Goal: Information Seeking & Learning: Learn about a topic

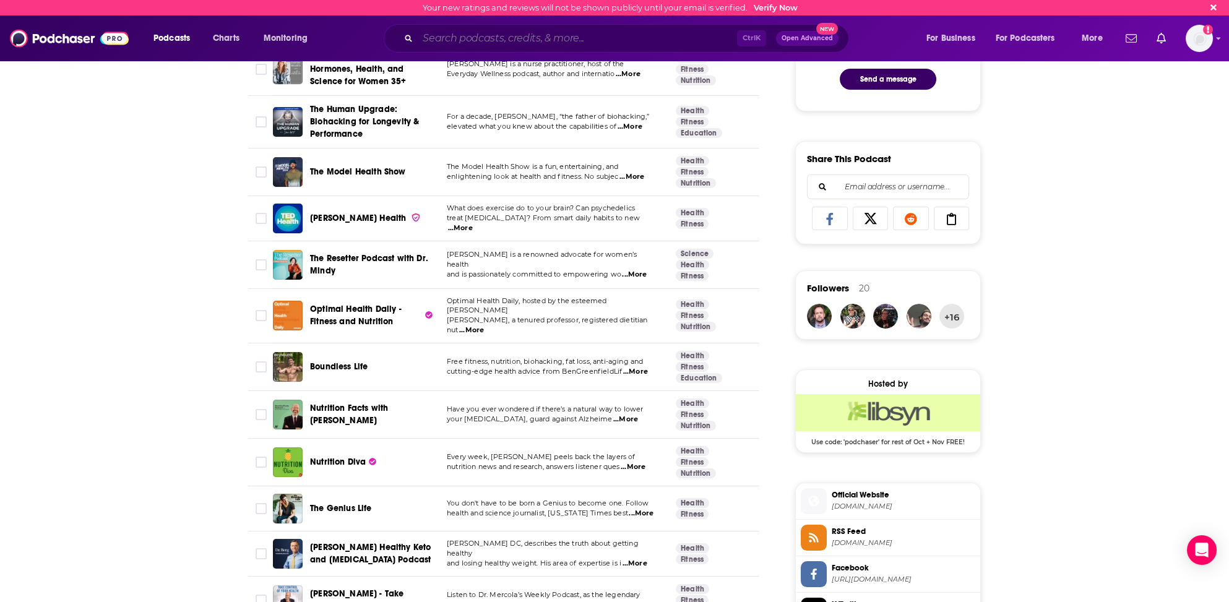
click at [440, 40] on input "Search podcasts, credits, & more..." at bounding box center [577, 38] width 319 height 20
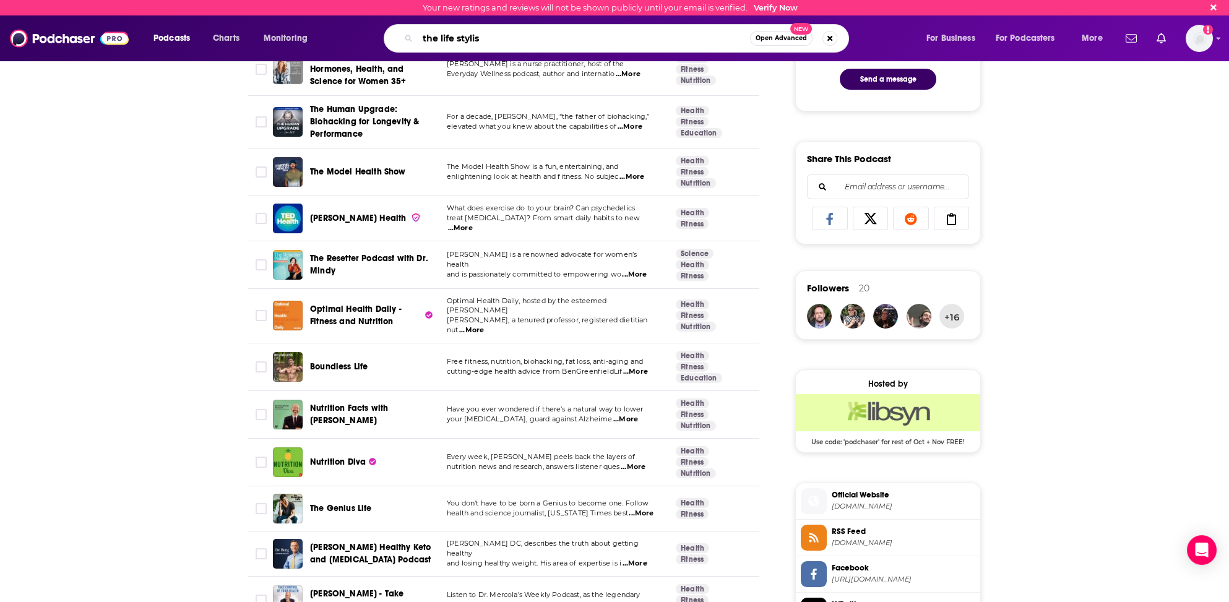
type input "the life stylist"
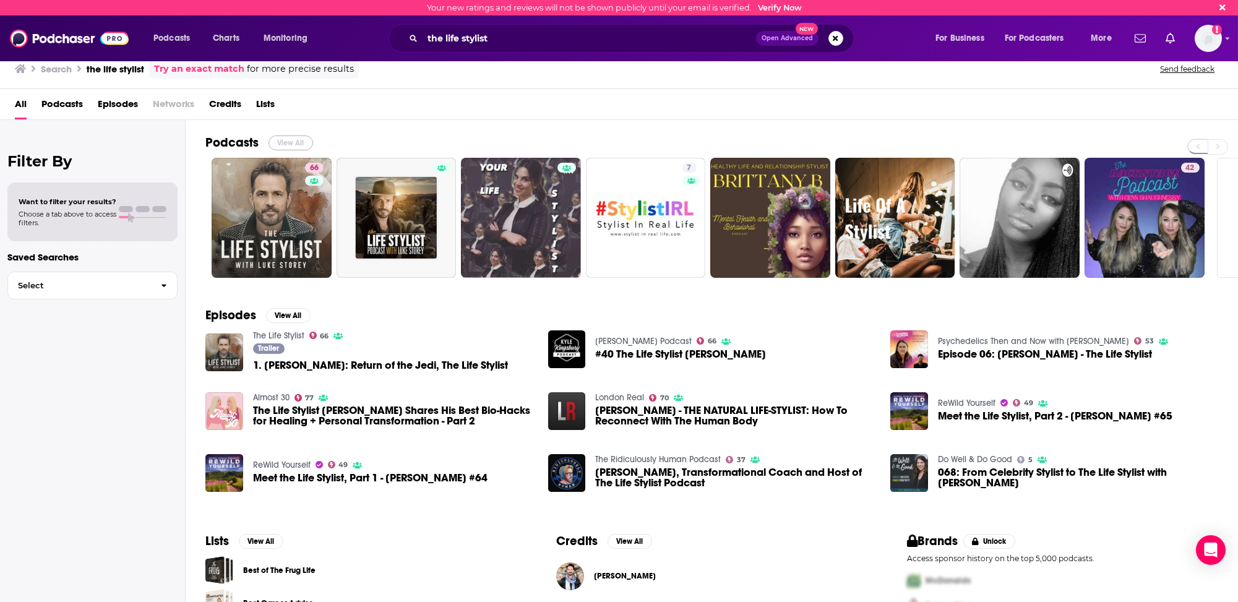
click at [296, 140] on button "View All" at bounding box center [291, 143] width 45 height 15
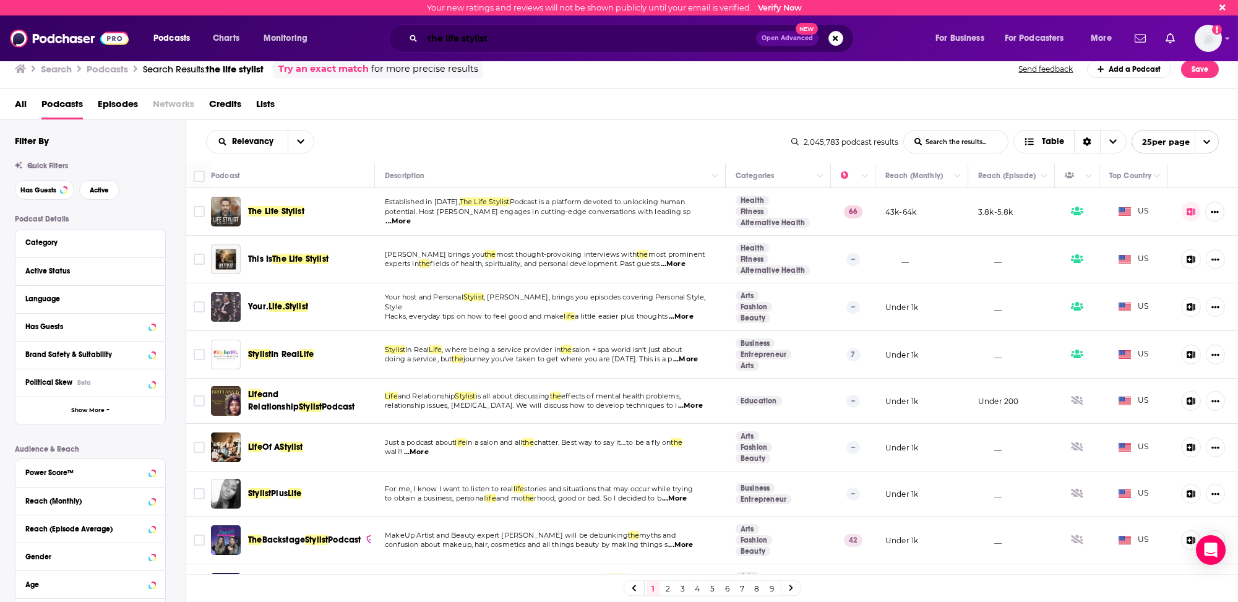
click at [438, 37] on input "the life stylist" at bounding box center [590, 38] width 334 height 20
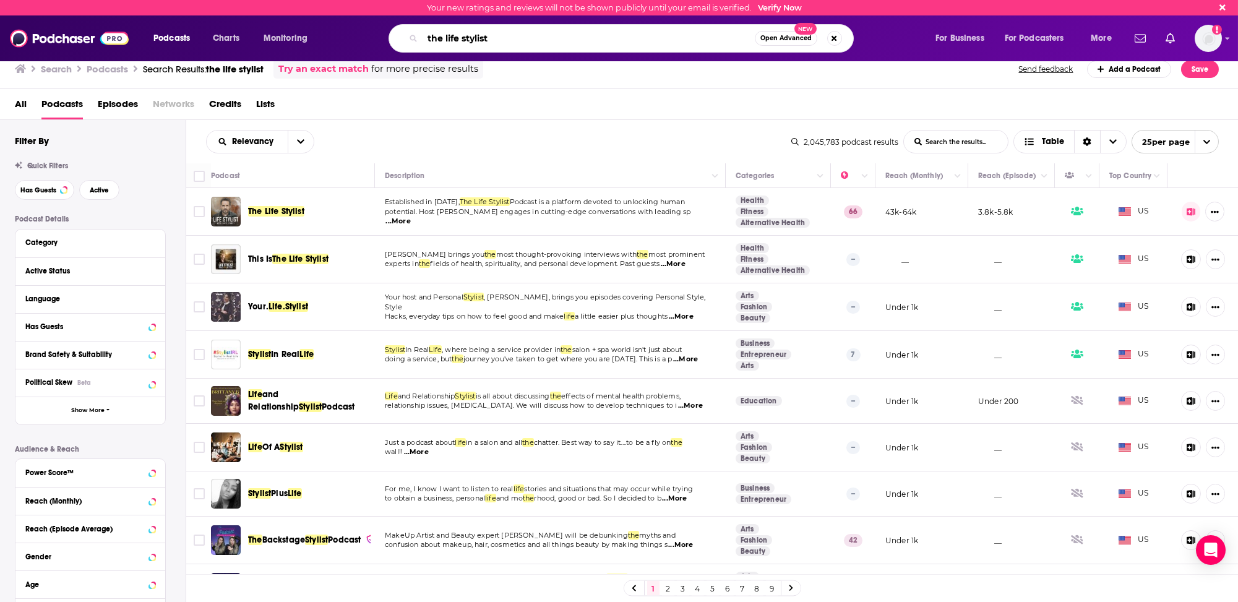
click at [438, 37] on input "the life stylist" at bounding box center [589, 38] width 332 height 20
type input "s"
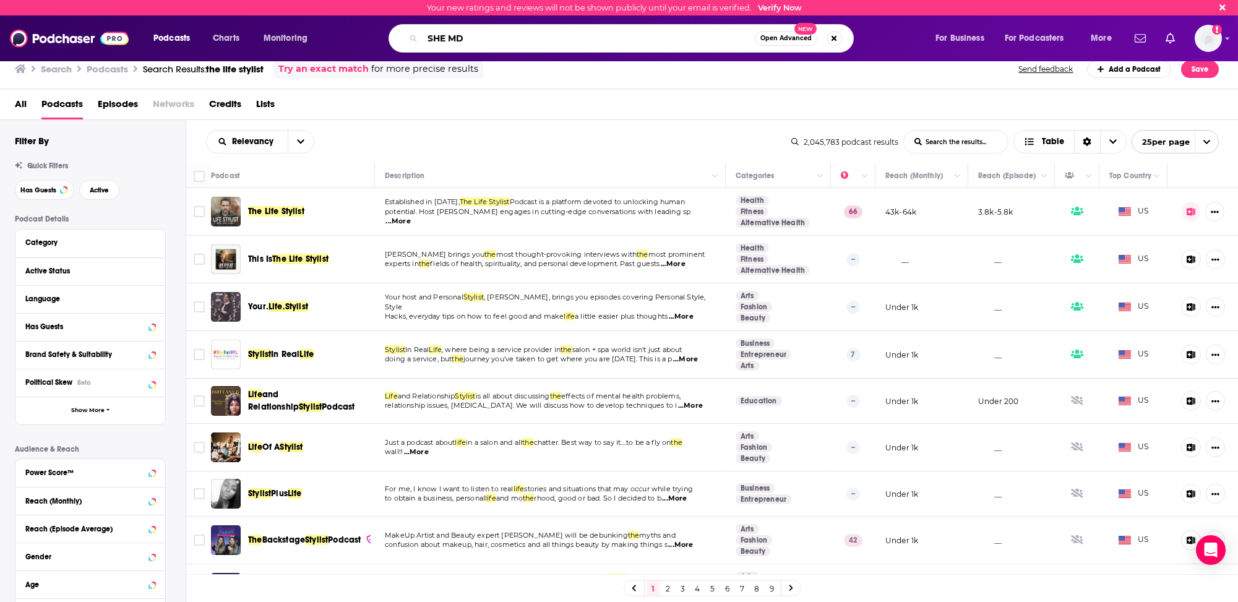
type input "SHE MD"
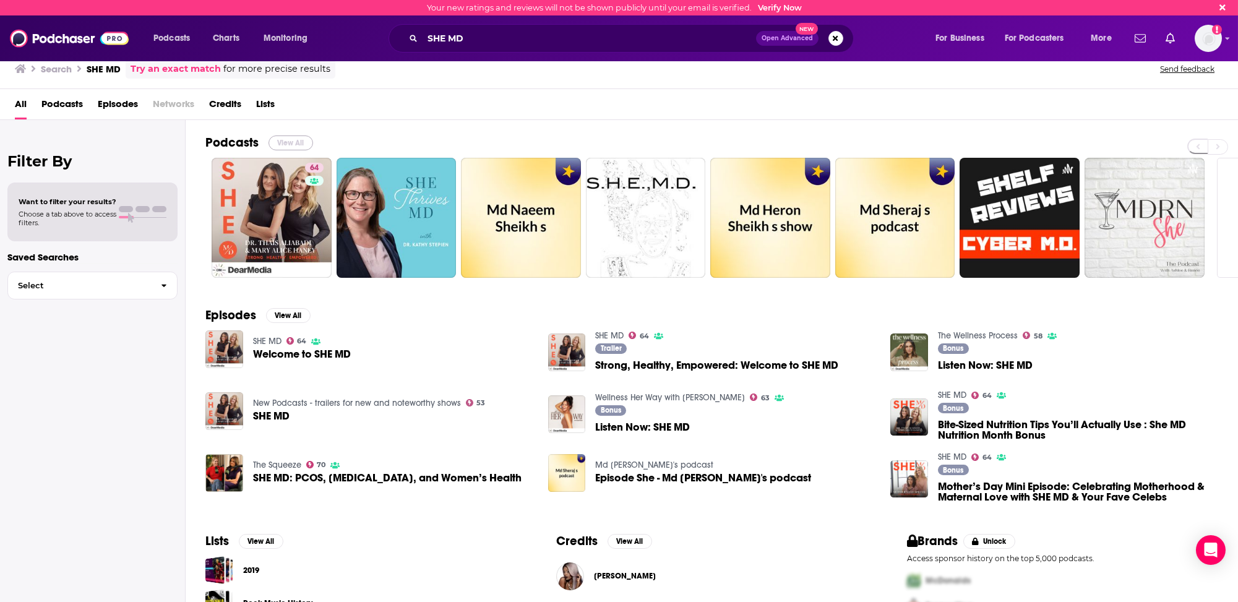
click at [291, 140] on button "View All" at bounding box center [291, 143] width 45 height 15
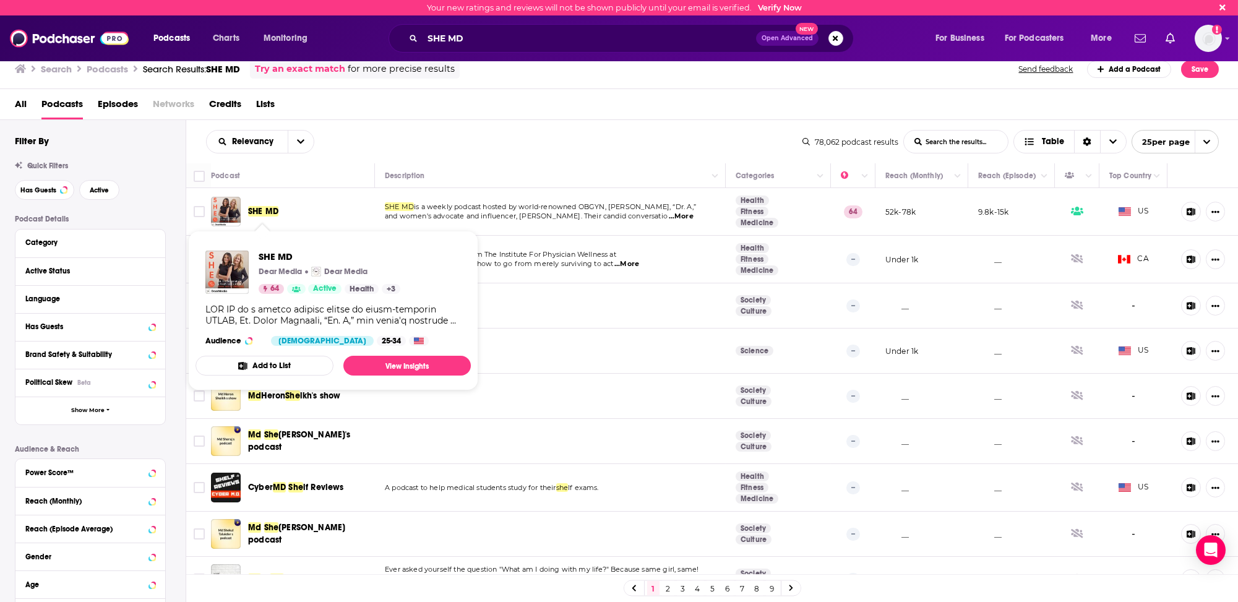
click at [275, 209] on span "SHE MD" at bounding box center [263, 211] width 30 height 11
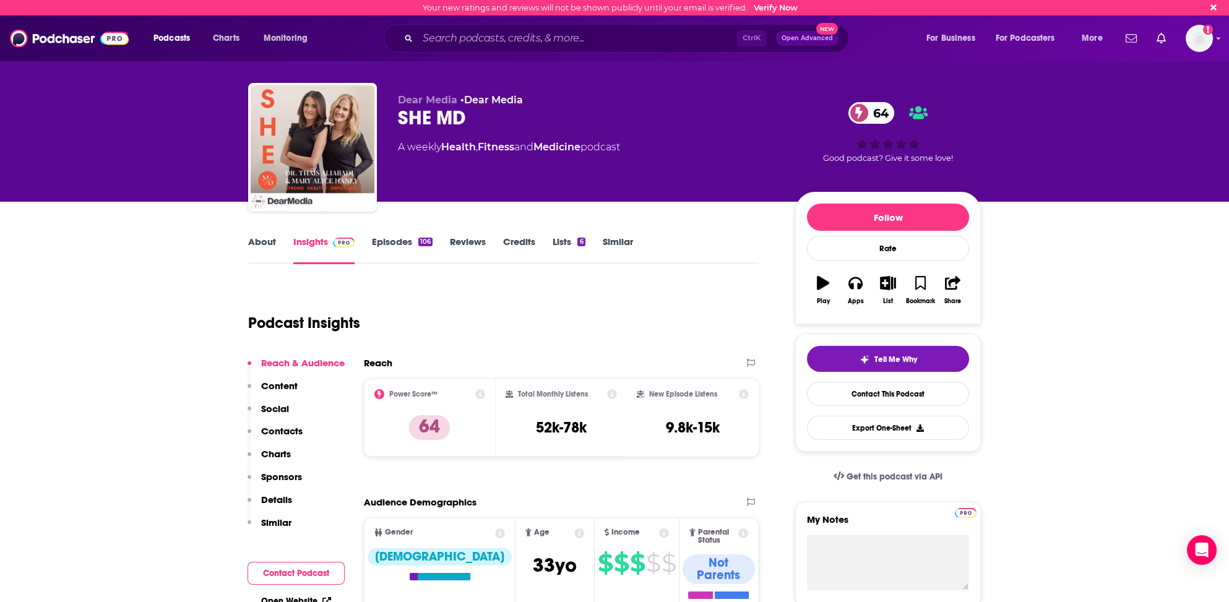
click at [264, 239] on link "About" at bounding box center [262, 250] width 28 height 28
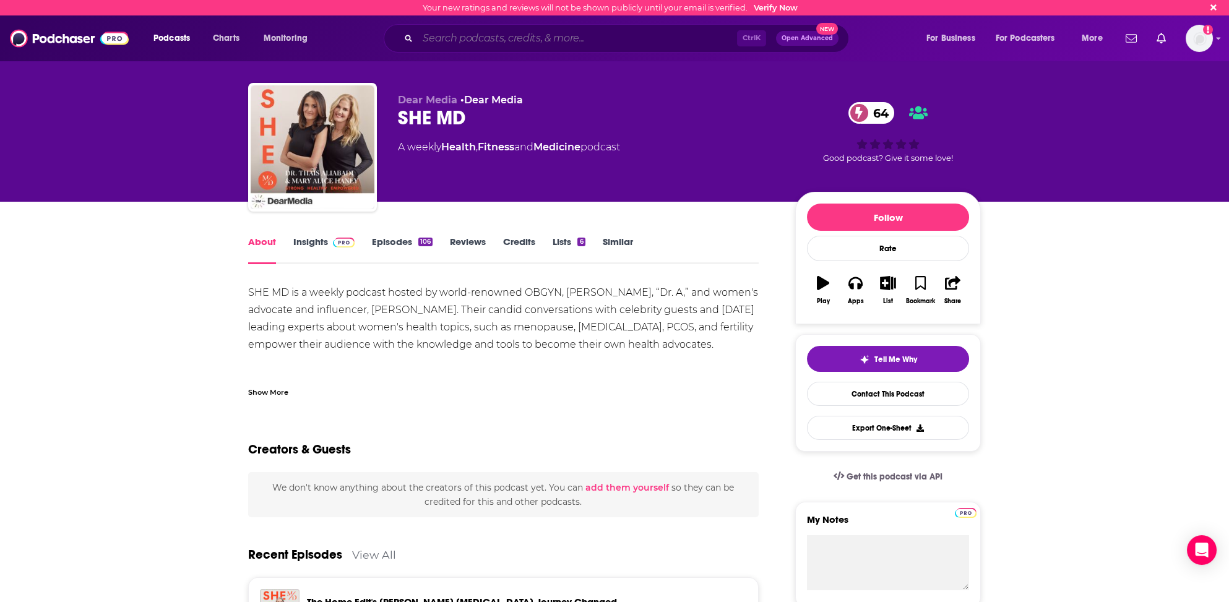
click at [458, 39] on input "Search podcasts, credits, & more..." at bounding box center [577, 38] width 319 height 20
click at [371, 14] on div "Your new ratings and reviews will not be shown publicly until your email is ver…" at bounding box center [614, 7] width 1229 height 15
click at [520, 32] on div "Ctrl K Open Advanced New" at bounding box center [616, 38] width 465 height 28
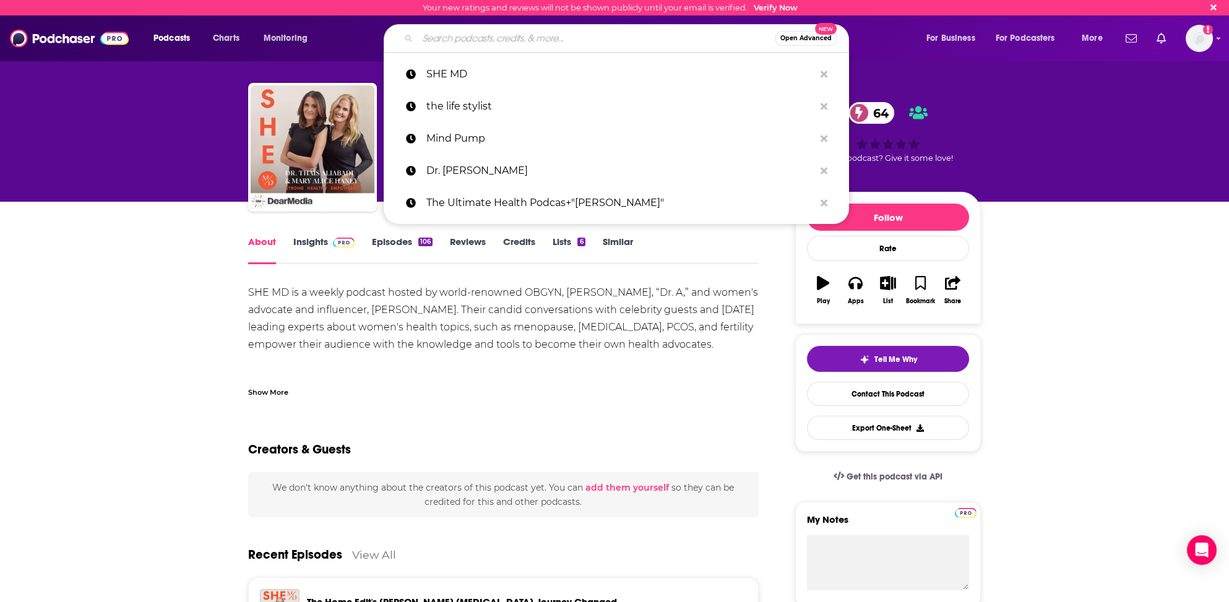
click at [525, 43] on input "Search podcasts, credits, & more..." at bounding box center [596, 38] width 357 height 20
click at [441, 38] on input "Search podcasts, credits, & more..." at bounding box center [596, 38] width 357 height 20
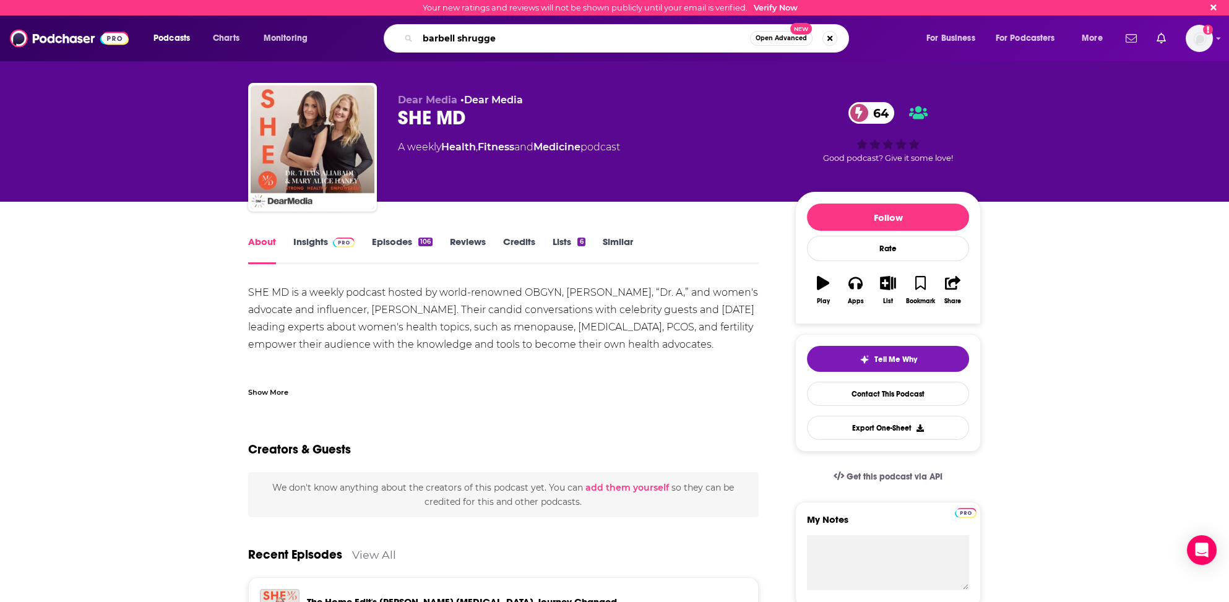
type input "barbell shrugged"
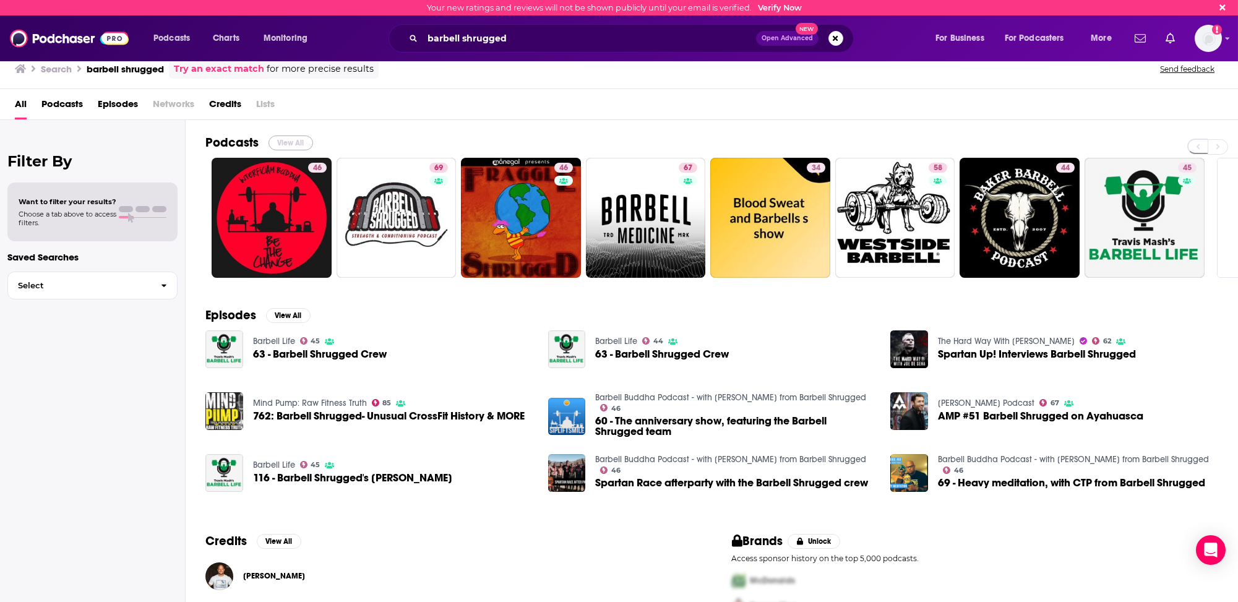
click at [288, 140] on button "View All" at bounding box center [291, 143] width 45 height 15
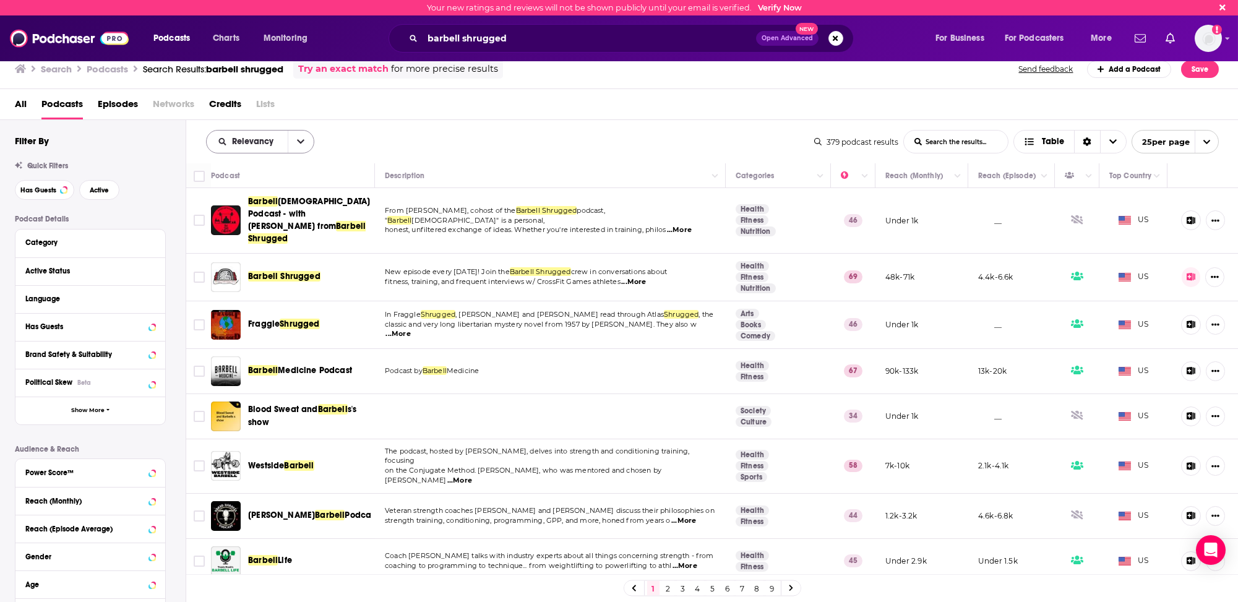
click at [246, 141] on span "Relevancy" at bounding box center [255, 141] width 46 height 9
click at [241, 245] on span "Power Score" at bounding box center [267, 247] width 73 height 7
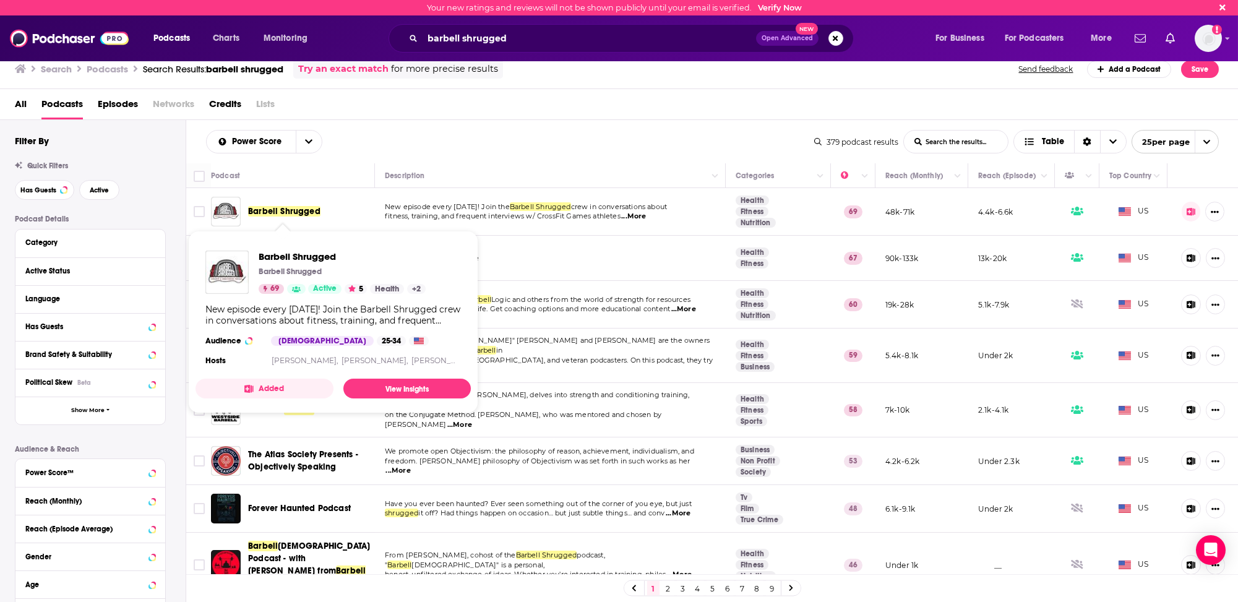
click at [296, 210] on span "Barbell Shrugged" at bounding box center [284, 211] width 72 height 11
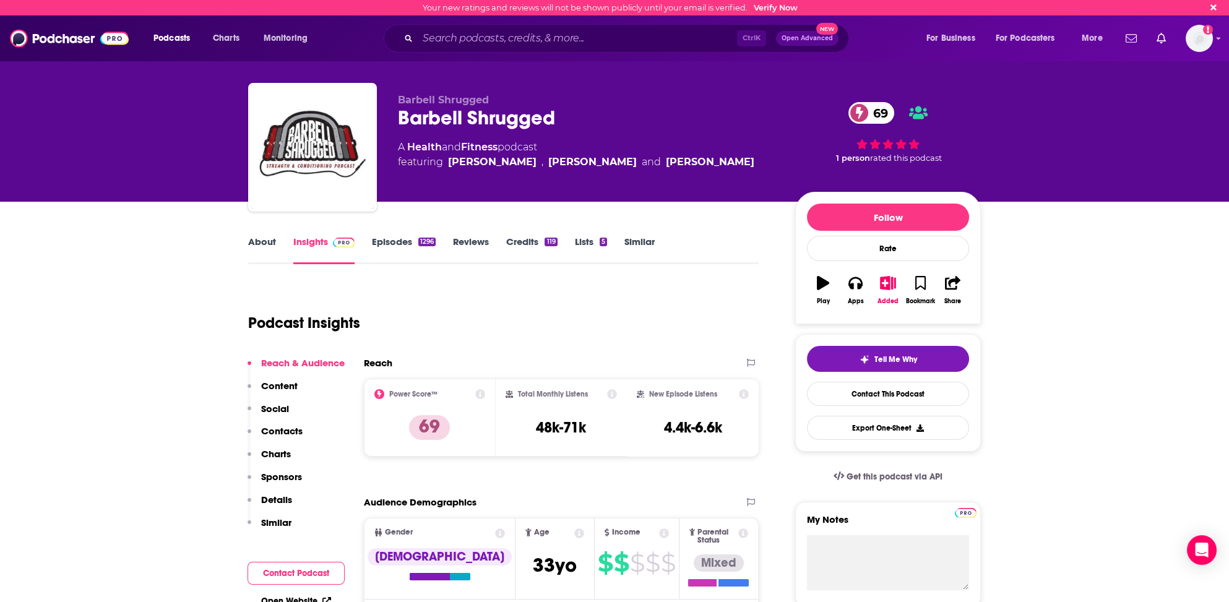
click at [263, 237] on link "About" at bounding box center [262, 250] width 28 height 28
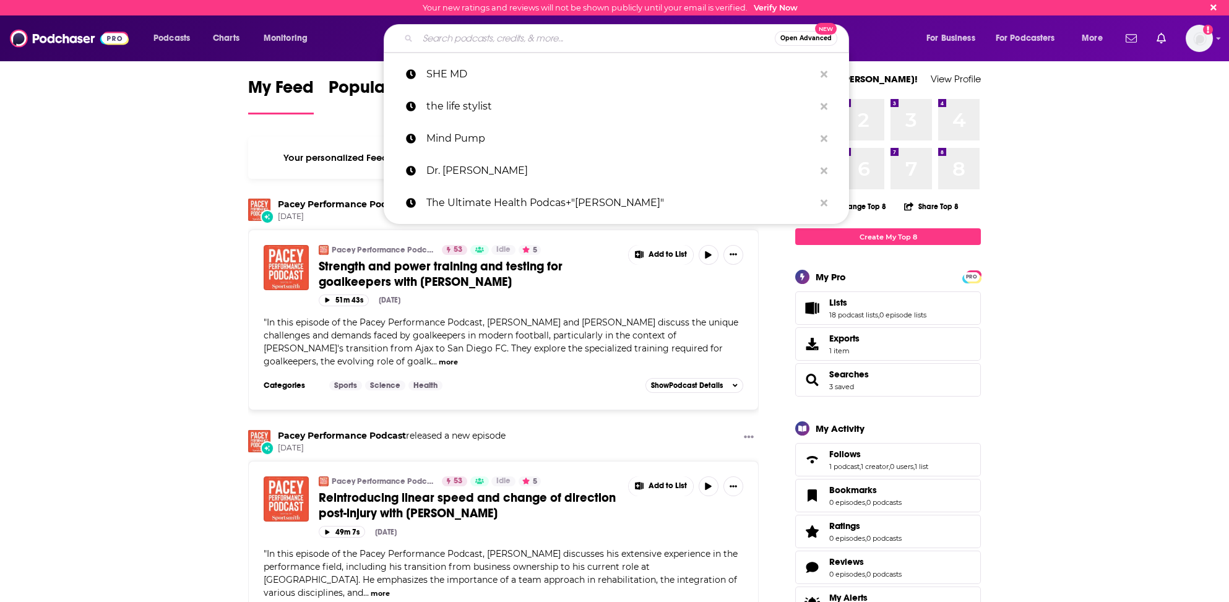
click at [441, 41] on input "Search podcasts, credits, & more..." at bounding box center [596, 38] width 357 height 20
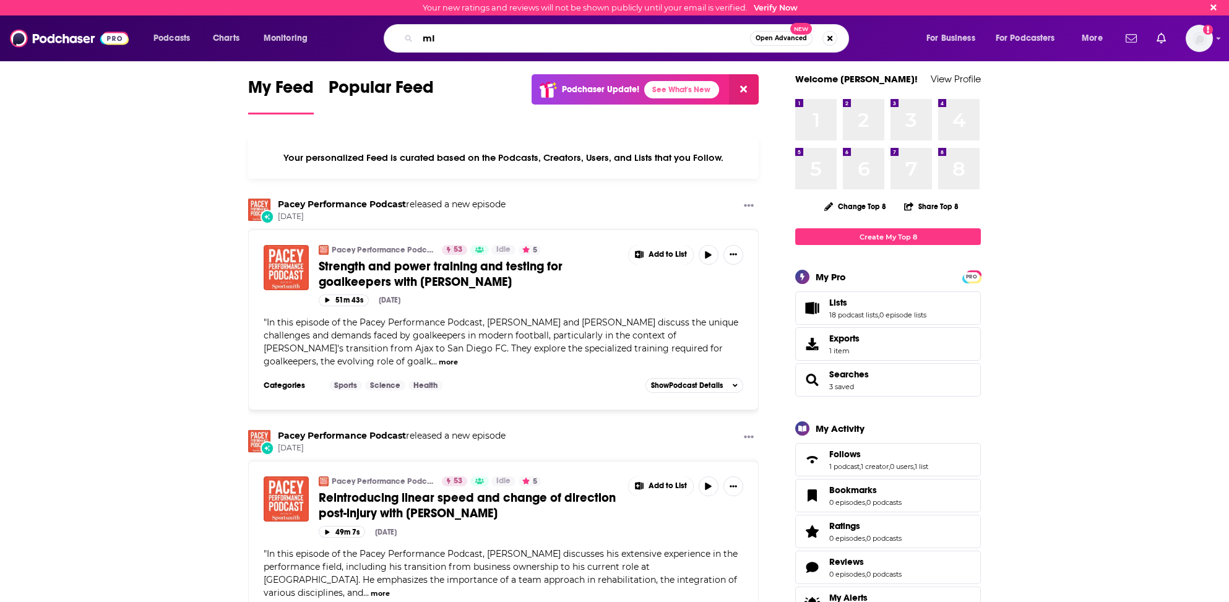
type input "m"
type input "Mind Pump"
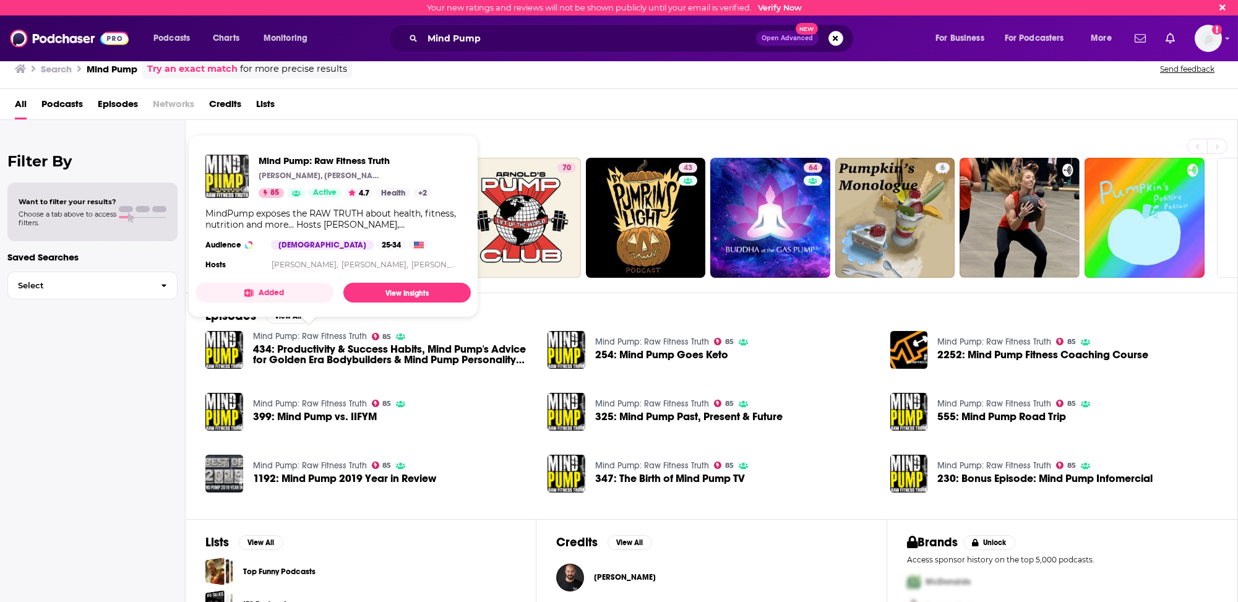
click at [303, 333] on link "Mind Pump: Raw Fitness Truth" at bounding box center [310, 336] width 114 height 11
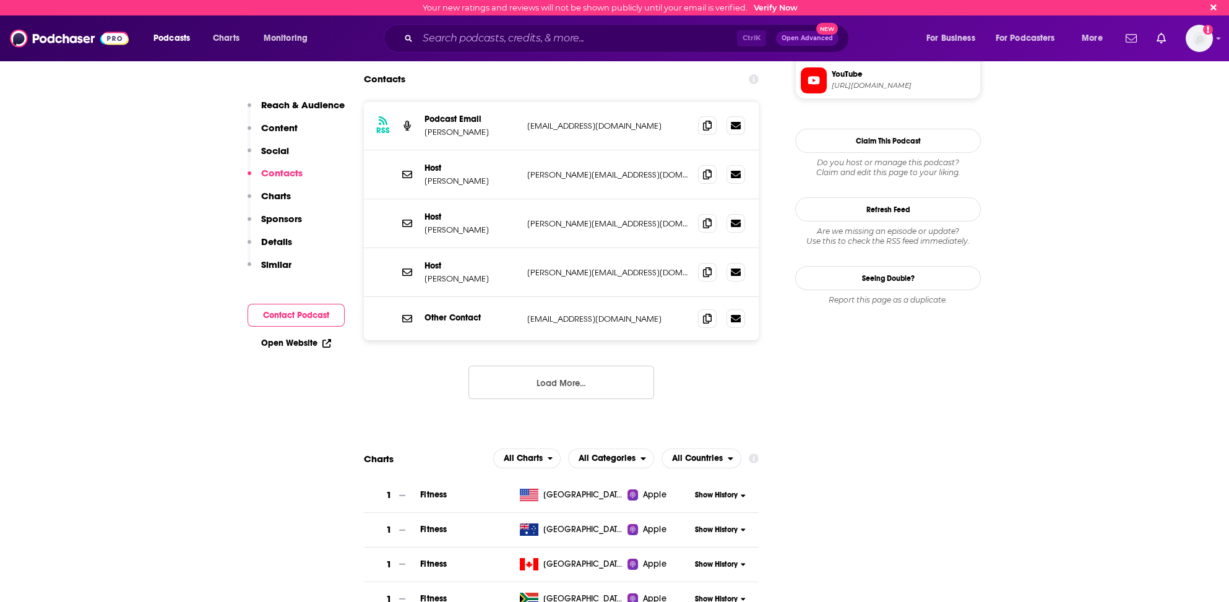
scroll to position [1299, 0]
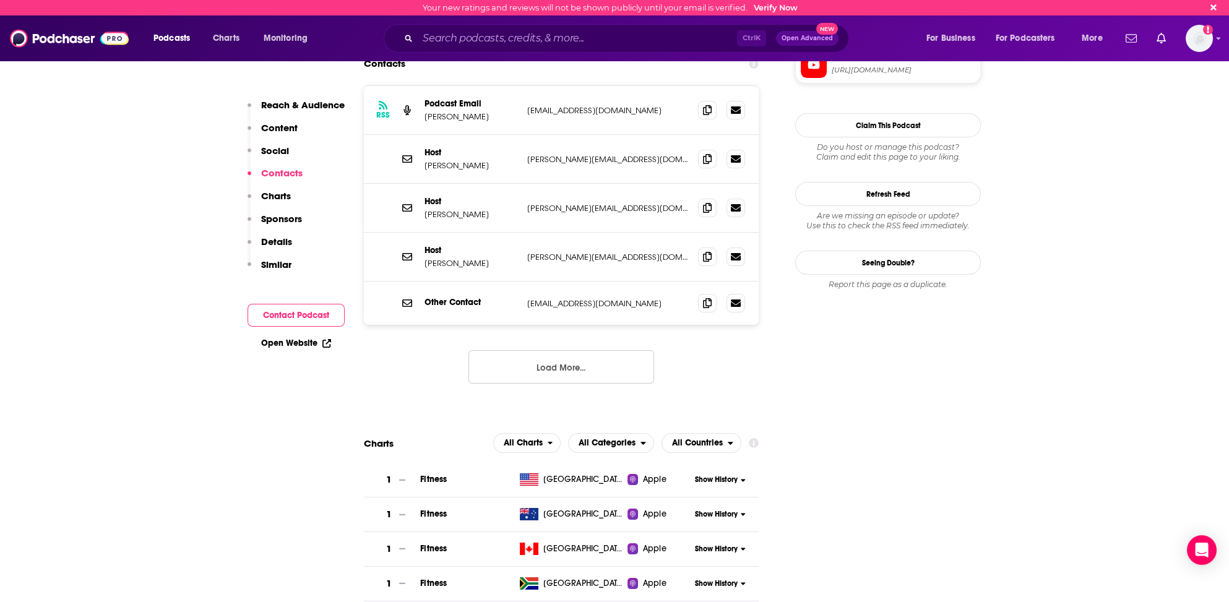
click at [441, 474] on span "Fitness" at bounding box center [433, 479] width 27 height 11
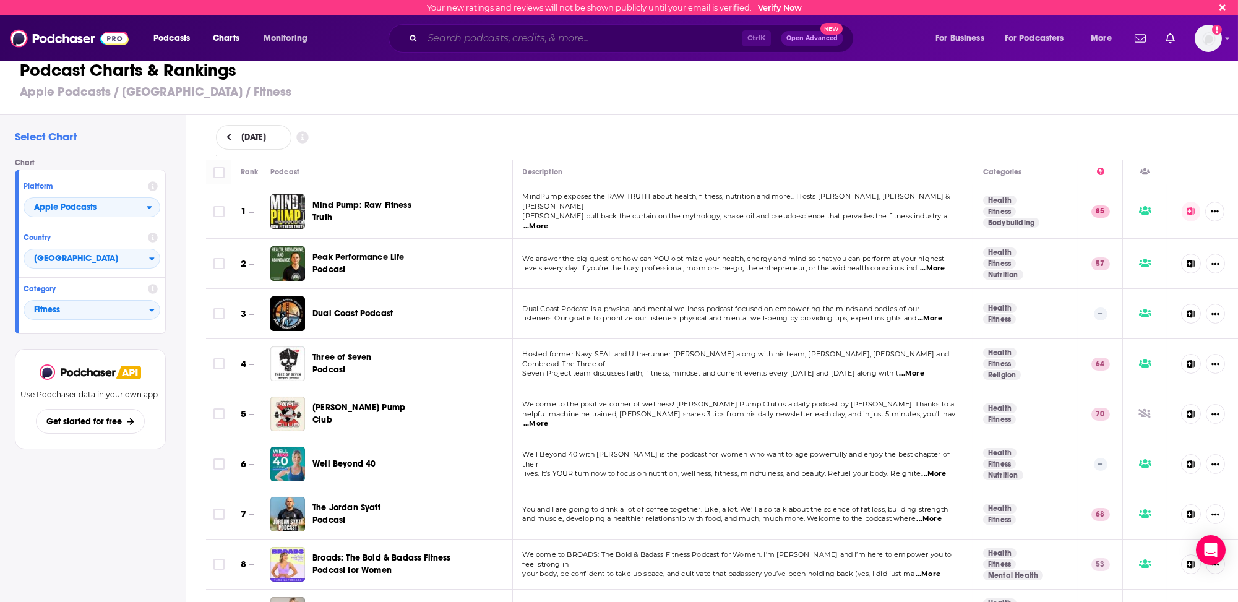
click at [542, 41] on input "Search podcasts, credits, & more..." at bounding box center [582, 38] width 319 height 20
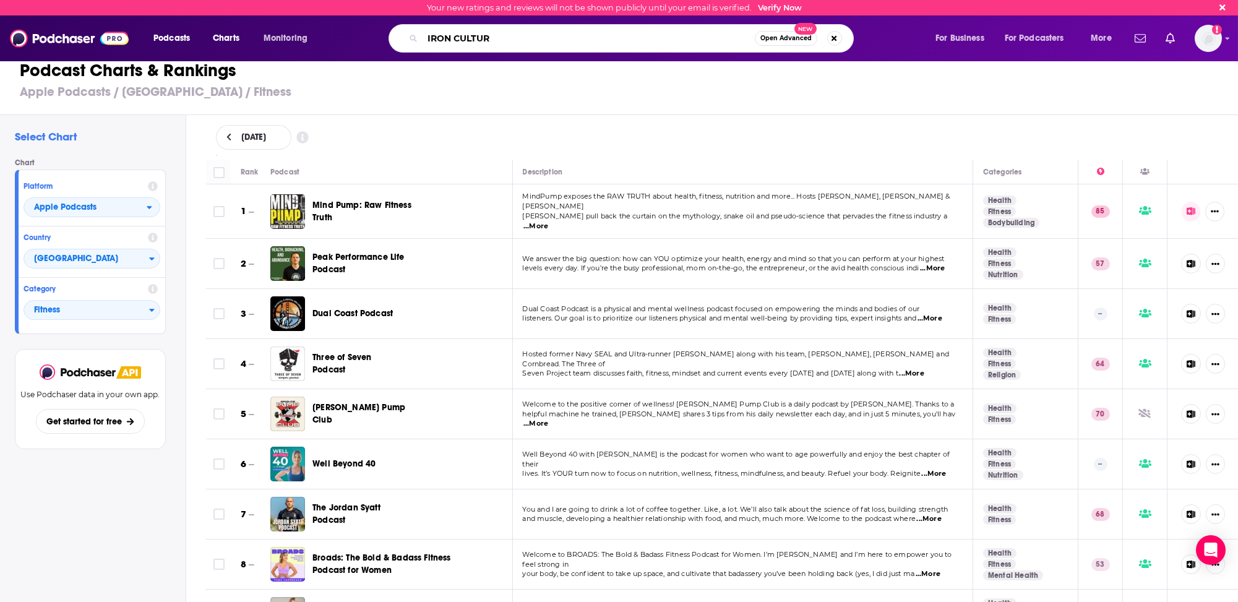
type input "IRON CULTURE"
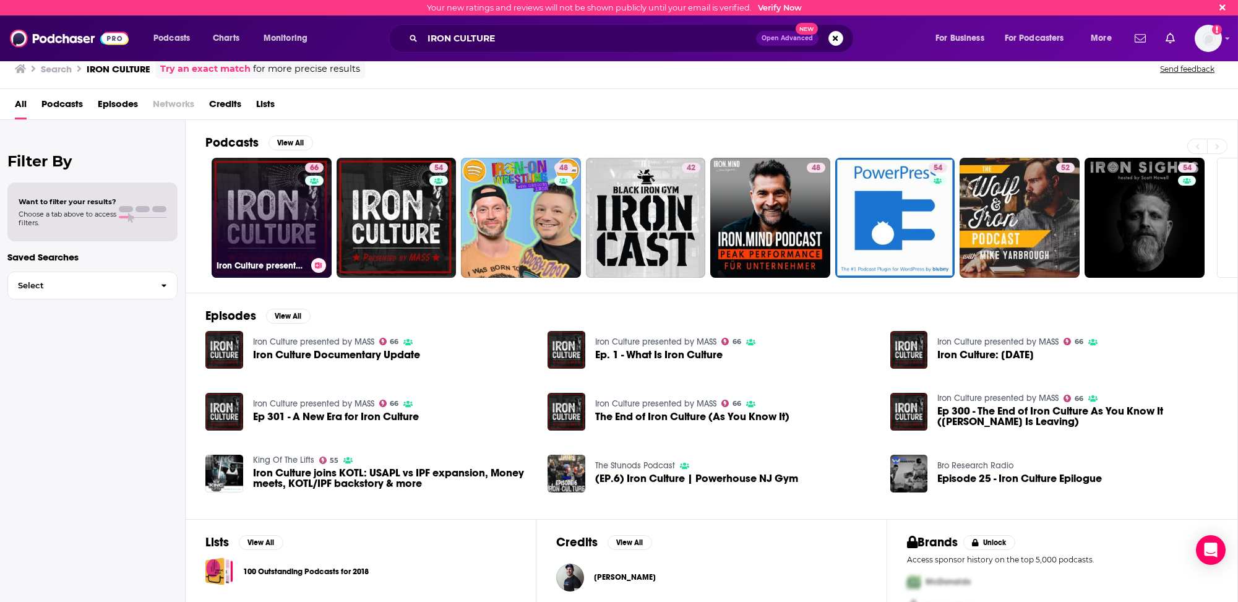
click at [233, 223] on link "66 Iron Culture presented by MASS" at bounding box center [272, 218] width 120 height 120
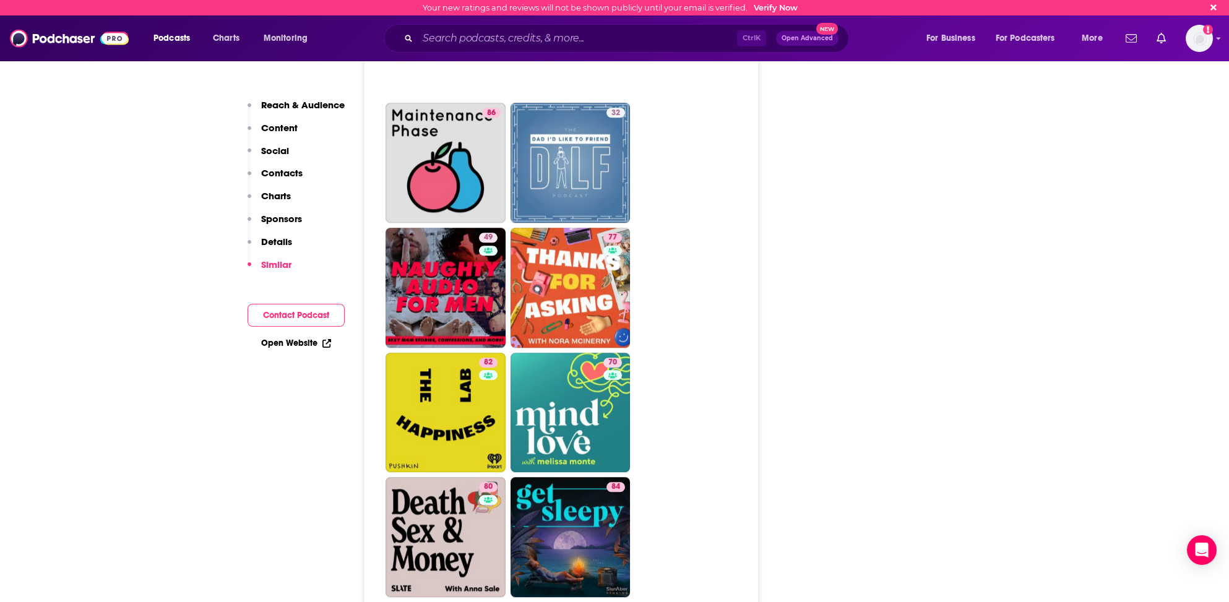
scroll to position [5311, 0]
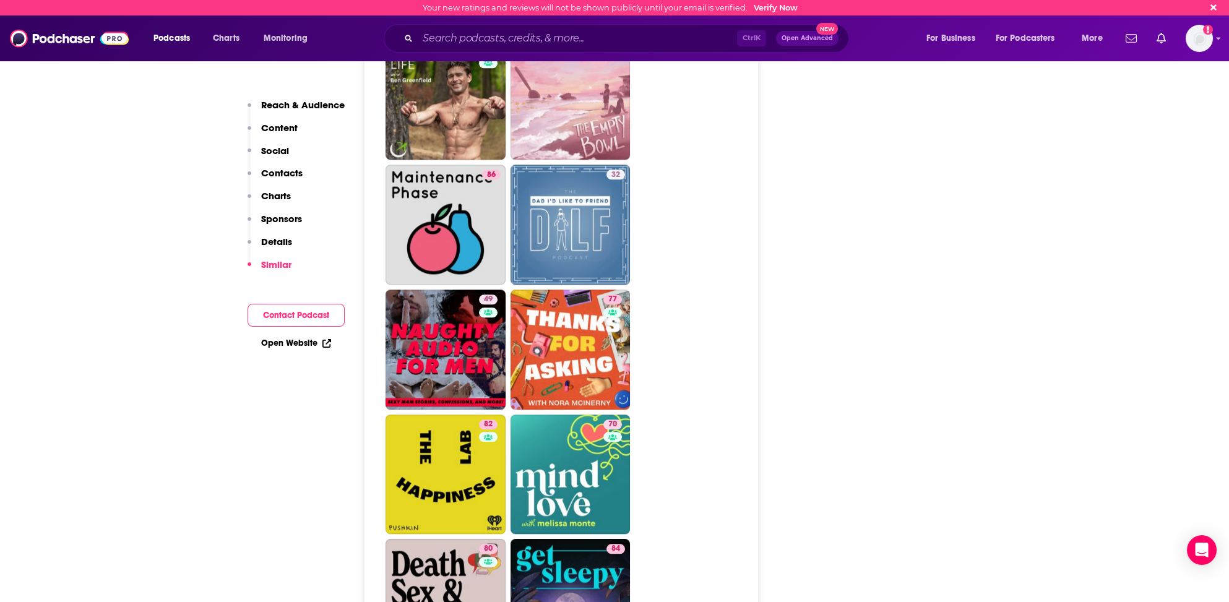
click at [280, 192] on p "Charts" at bounding box center [276, 196] width 30 height 12
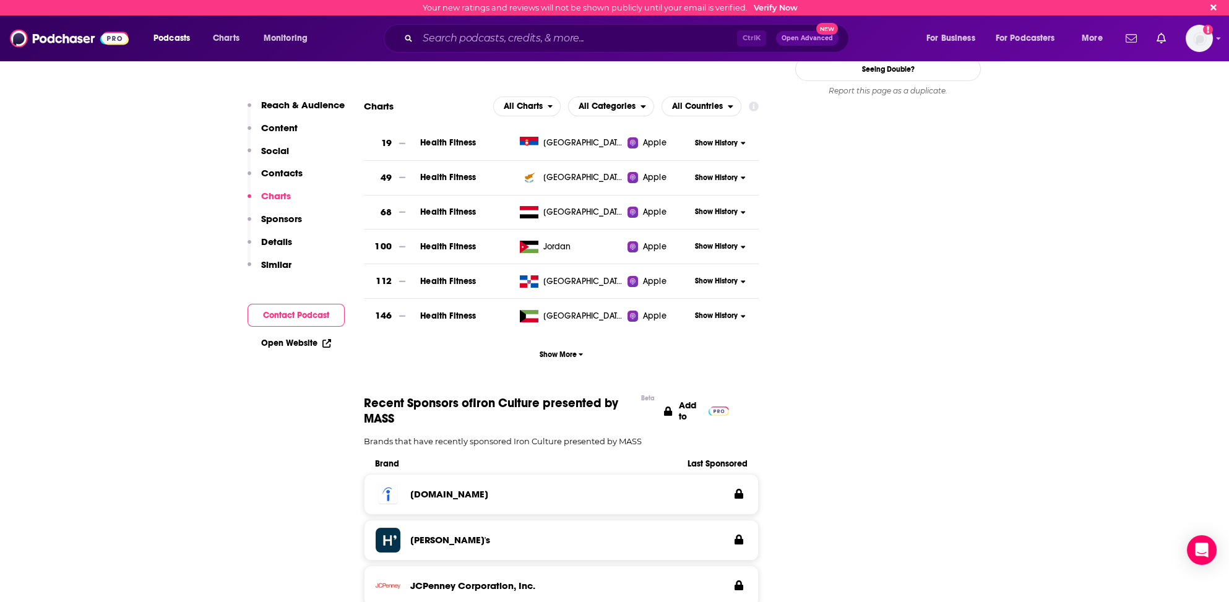
scroll to position [1403, 0]
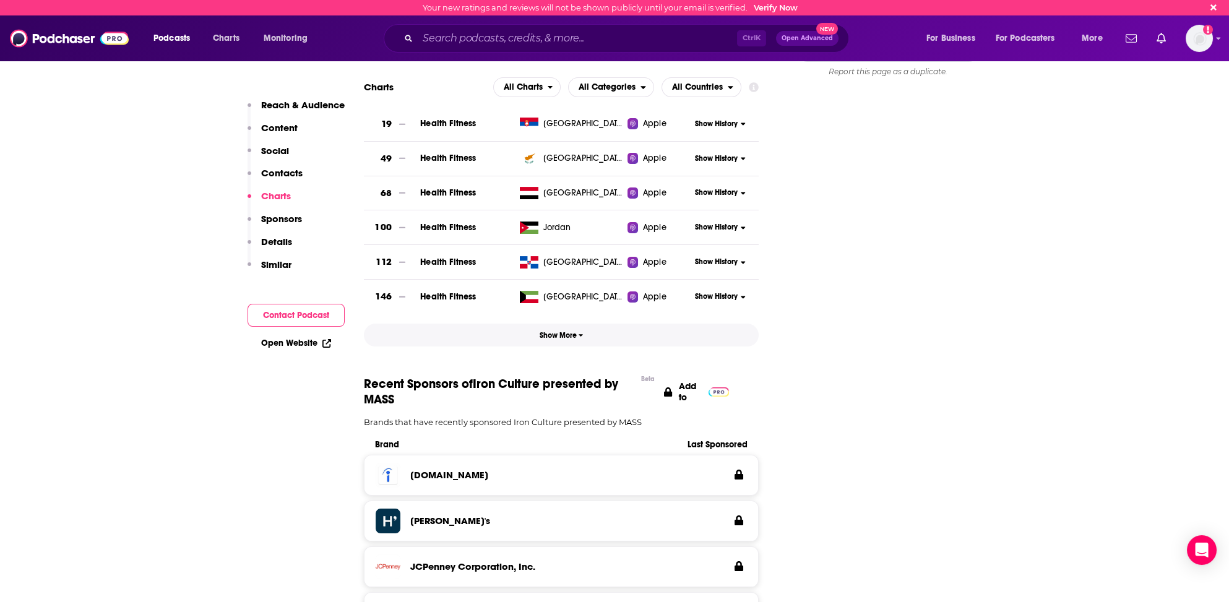
click at [567, 331] on span "Show More" at bounding box center [562, 335] width 44 height 9
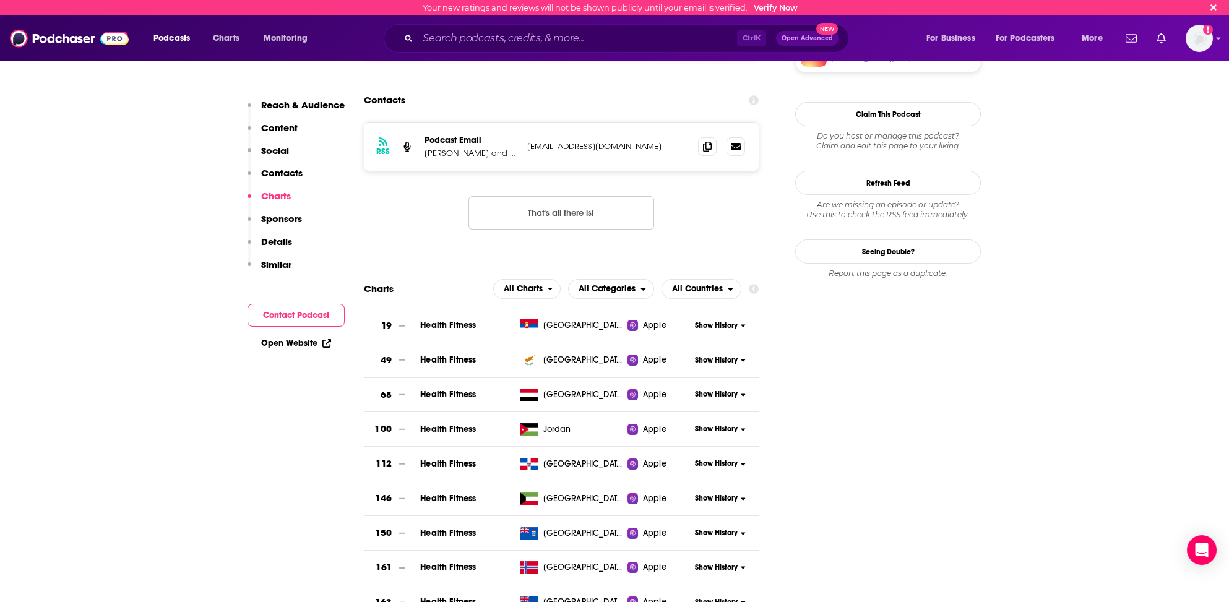
scroll to position [1217, 0]
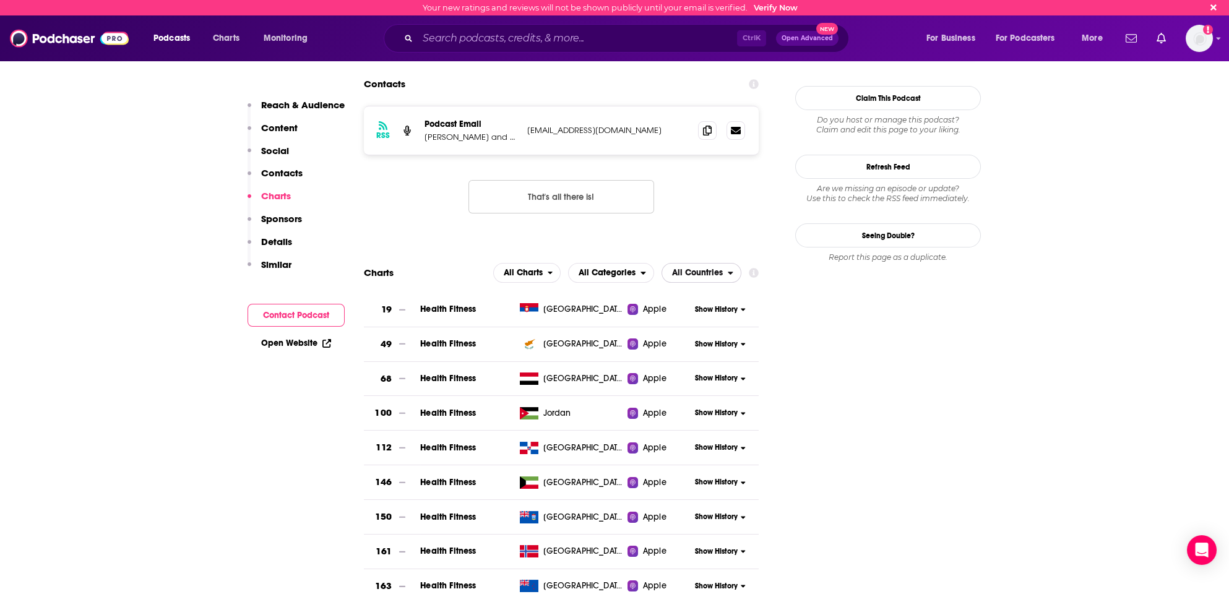
click at [731, 269] on icon "open menu" at bounding box center [731, 273] width 6 height 9
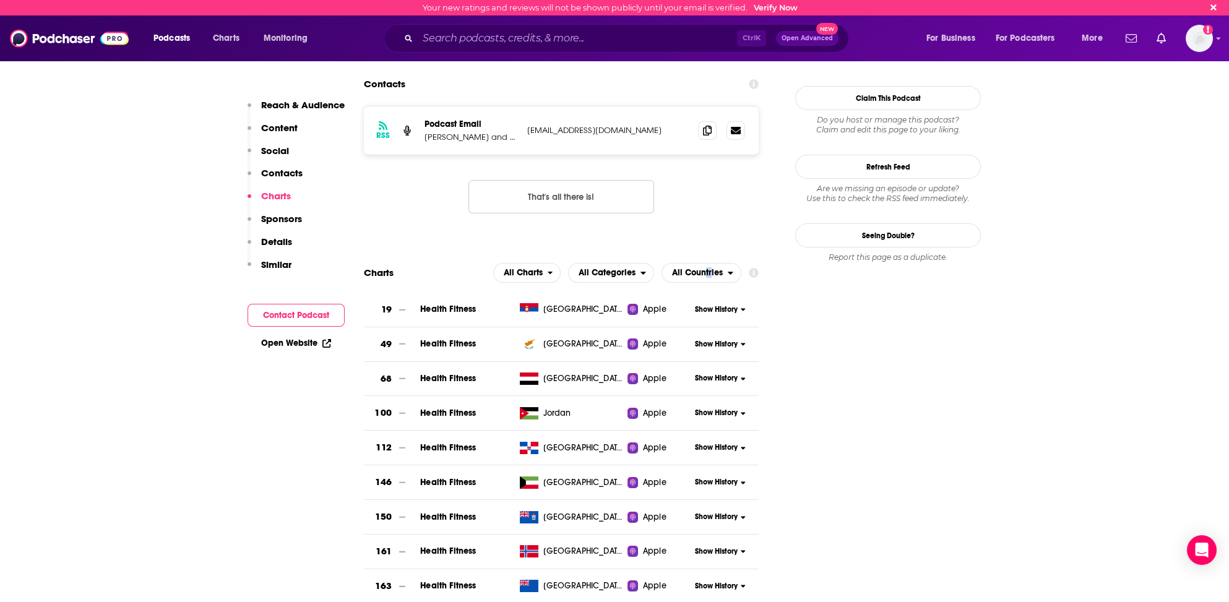
drag, startPoint x: 710, startPoint y: 222, endPoint x: 693, endPoint y: 223, distance: 17.4
click at [536, 269] on span "All Charts" at bounding box center [523, 273] width 39 height 9
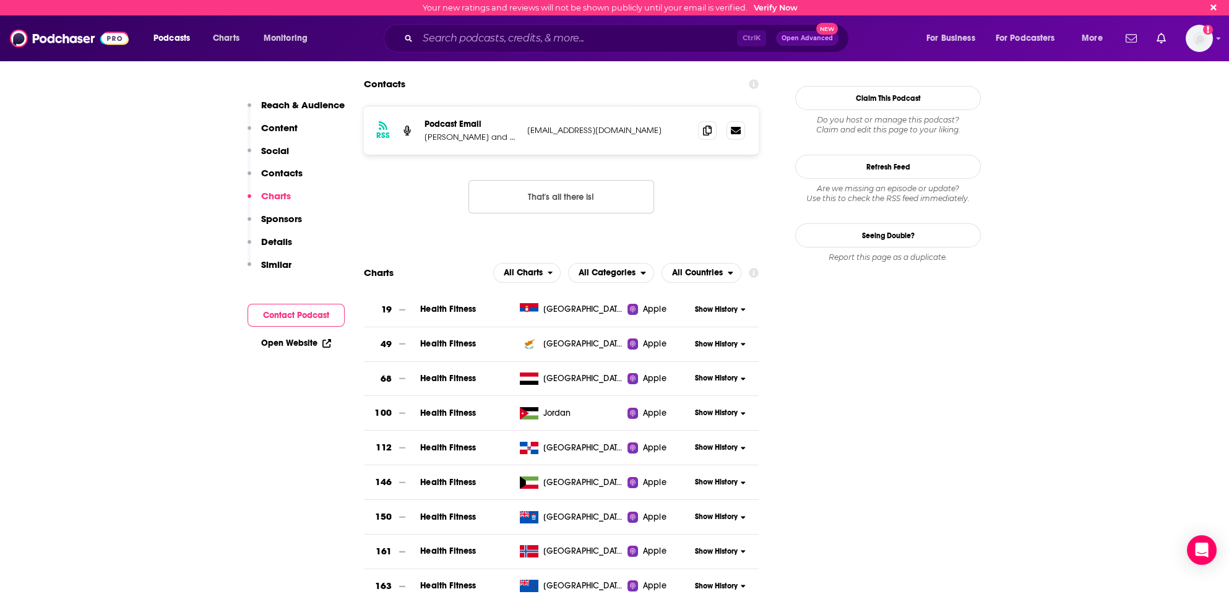
click at [465, 304] on span "Health Fitness" at bounding box center [448, 309] width 56 height 11
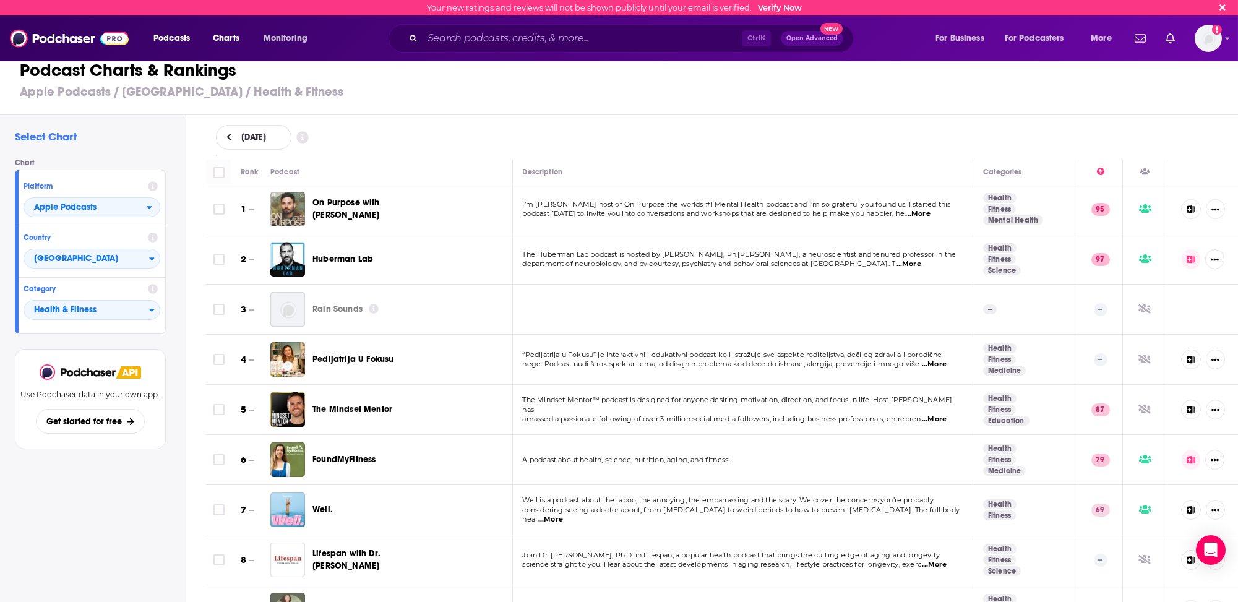
click at [223, 34] on span "Charts" at bounding box center [226, 38] width 27 height 17
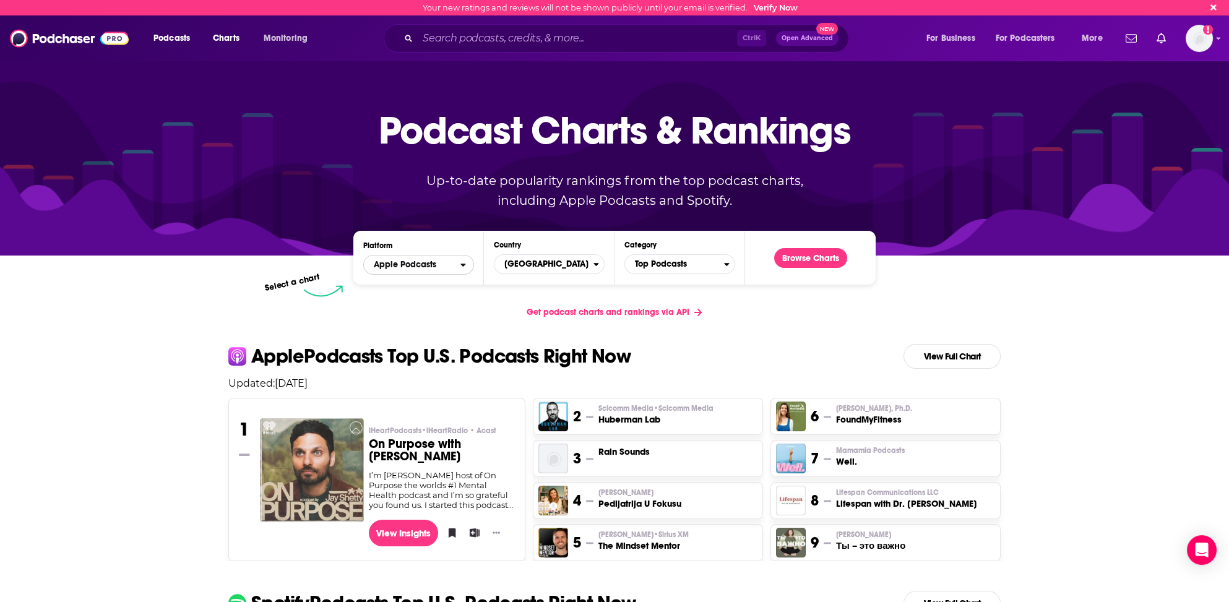
click at [455, 265] on span "Apple Podcasts" at bounding box center [412, 264] width 97 height 21
click at [384, 301] on span "Spotify" at bounding box center [418, 302] width 95 height 7
click at [390, 308] on div "Get podcast charts and rankings via API" at bounding box center [614, 312] width 792 height 30
click at [678, 267] on span "Top Podcasts" at bounding box center [674, 264] width 99 height 21
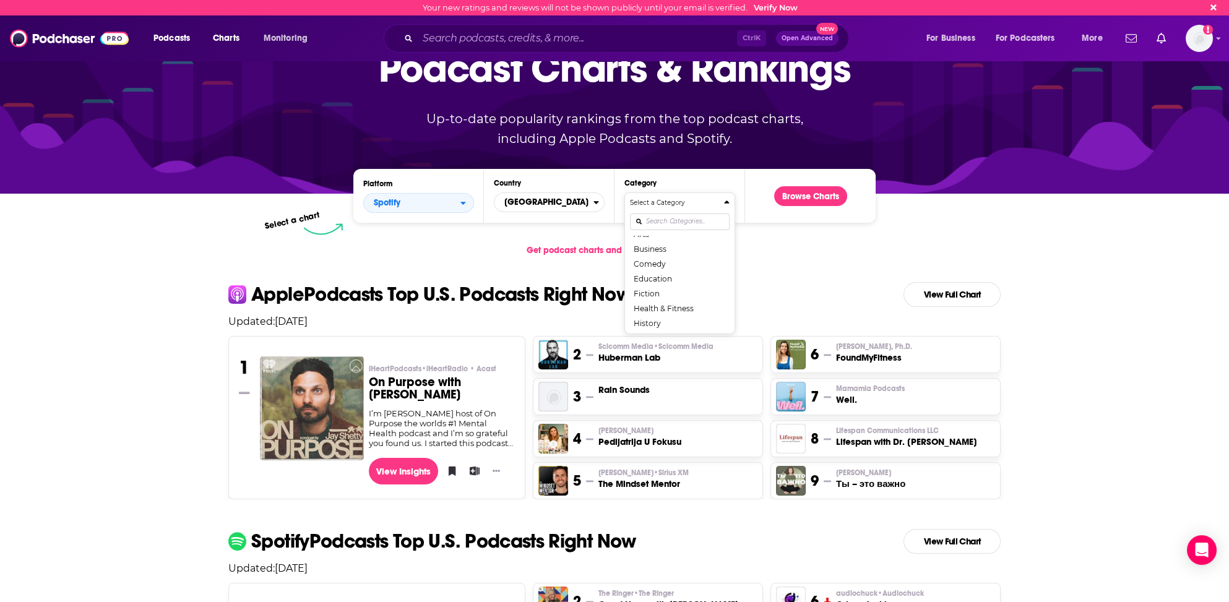
scroll to position [25, 0]
click at [672, 307] on button "Health & Fitness" at bounding box center [680, 307] width 100 height 15
click at [809, 196] on button "Browse Charts" at bounding box center [810, 196] width 73 height 20
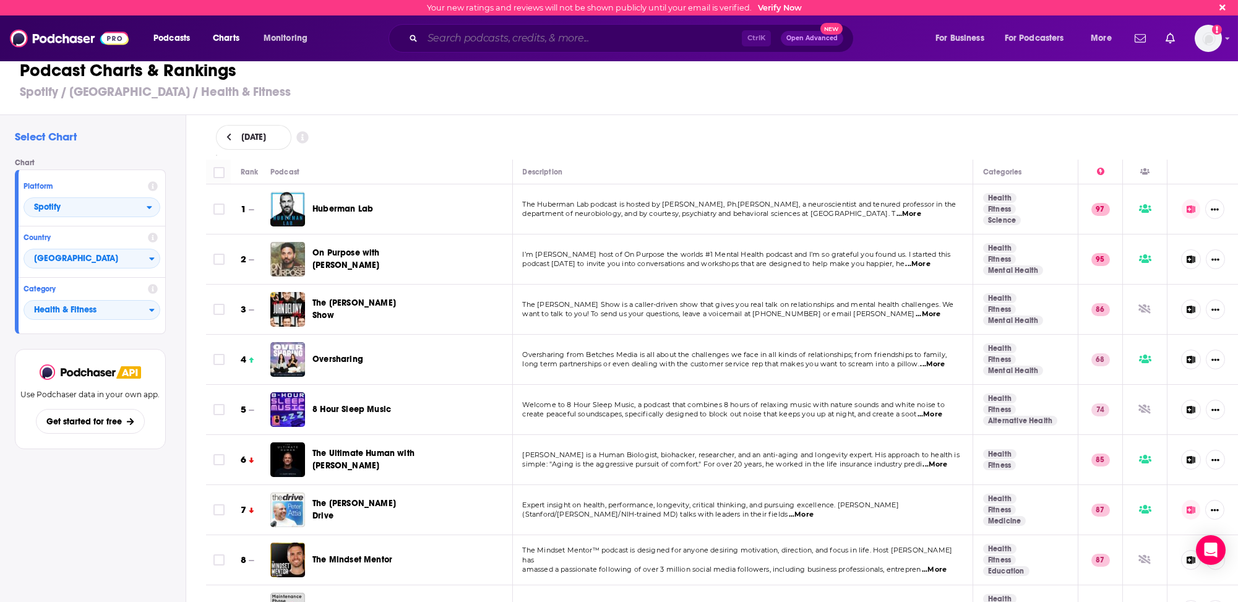
click at [441, 40] on input "Search podcasts, credits, & more..." at bounding box center [582, 38] width 319 height 20
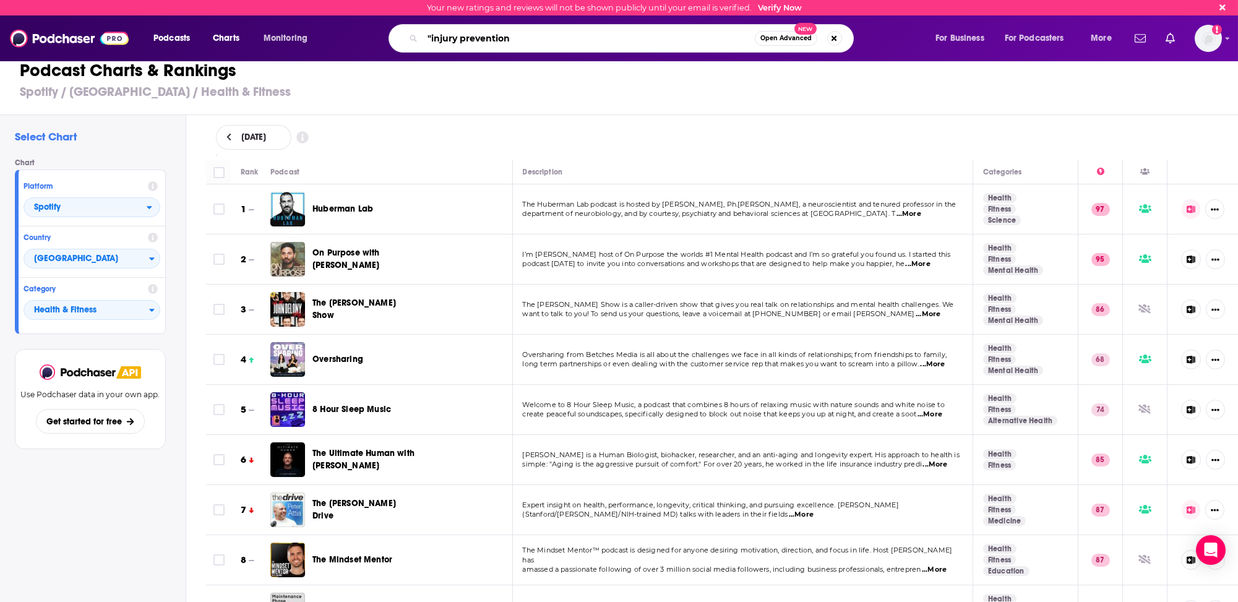
type input ""injury prevention""
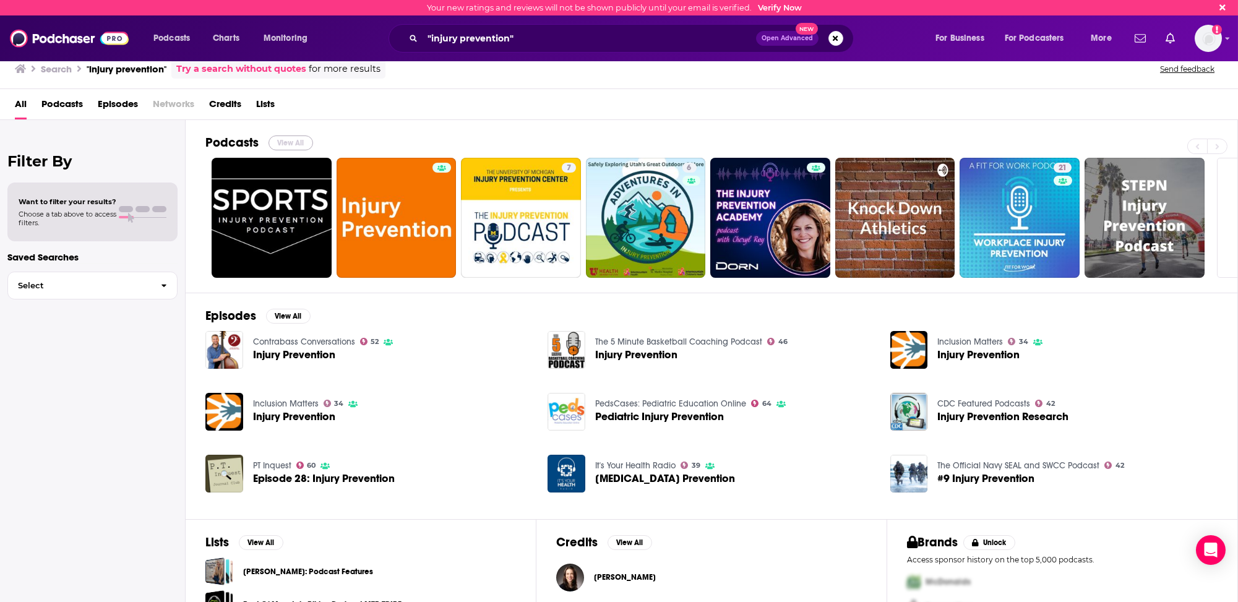
click at [282, 138] on button "View All" at bounding box center [291, 143] width 45 height 15
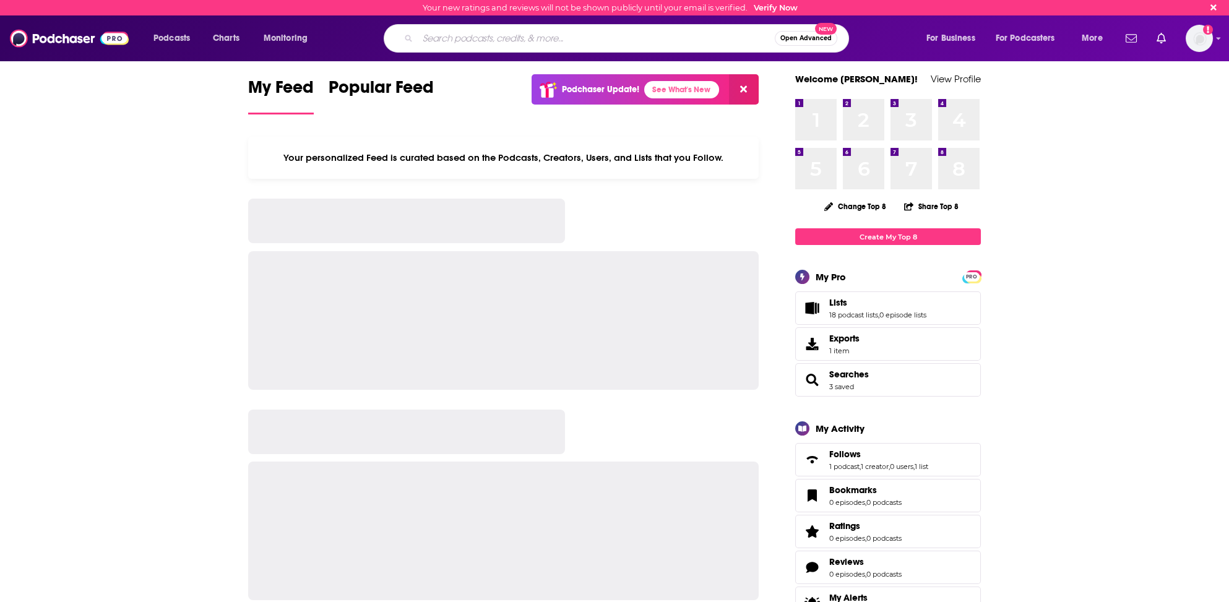
click at [463, 35] on input "Search podcasts, credits, & more..." at bounding box center [596, 38] width 357 height 20
click at [447, 36] on input "Search podcasts, credits, & more..." at bounding box center [596, 38] width 357 height 20
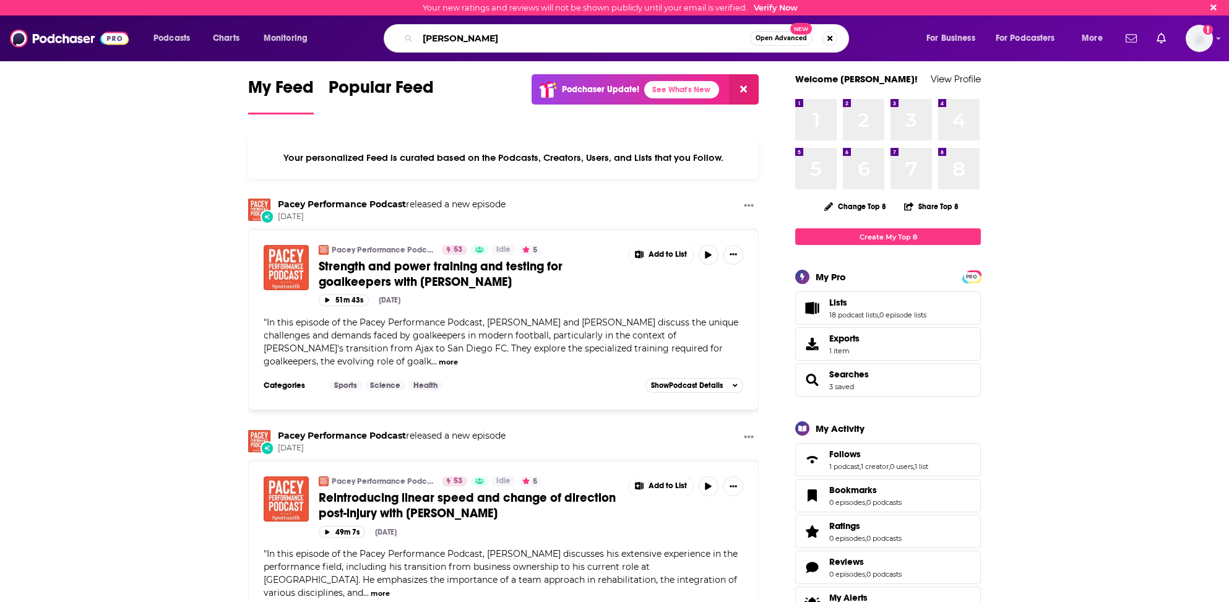
type input "Anthony Renna"
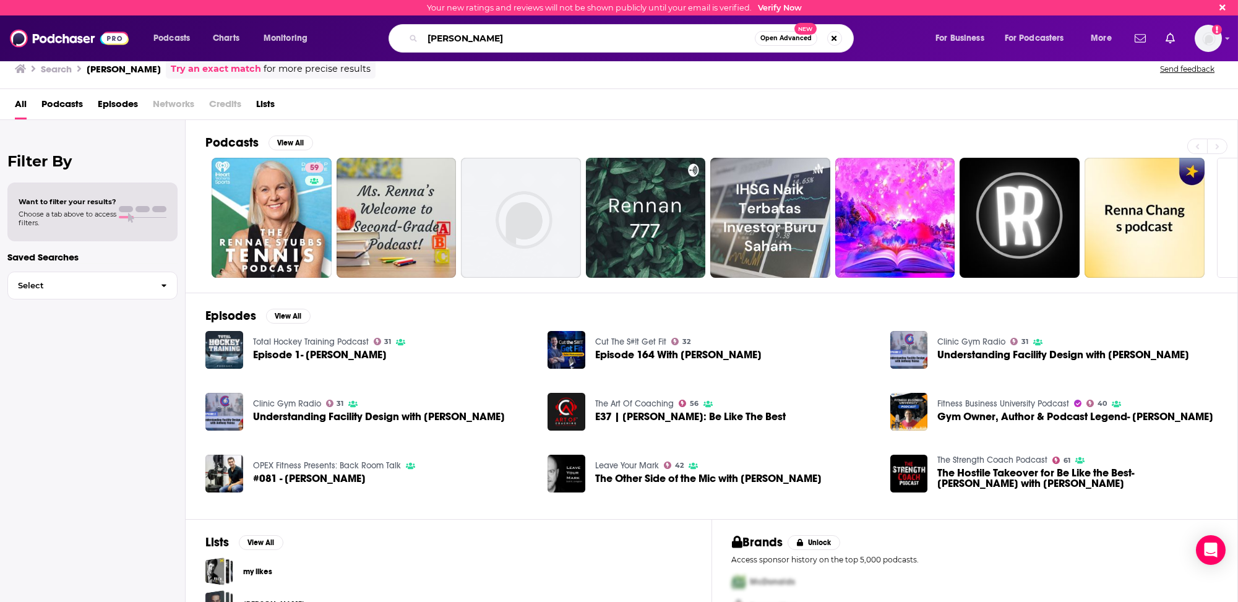
click at [506, 34] on input "Anthony Renna" at bounding box center [589, 38] width 332 height 20
type input "The Strength Coach Podcast"
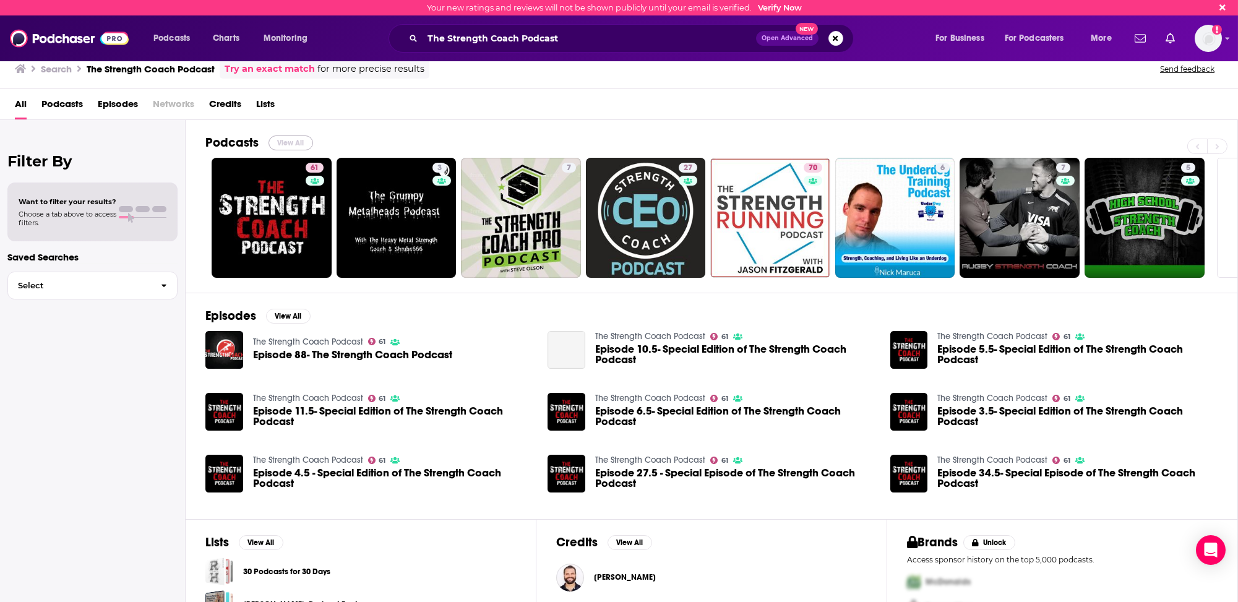
click at [290, 140] on button "View All" at bounding box center [291, 143] width 45 height 15
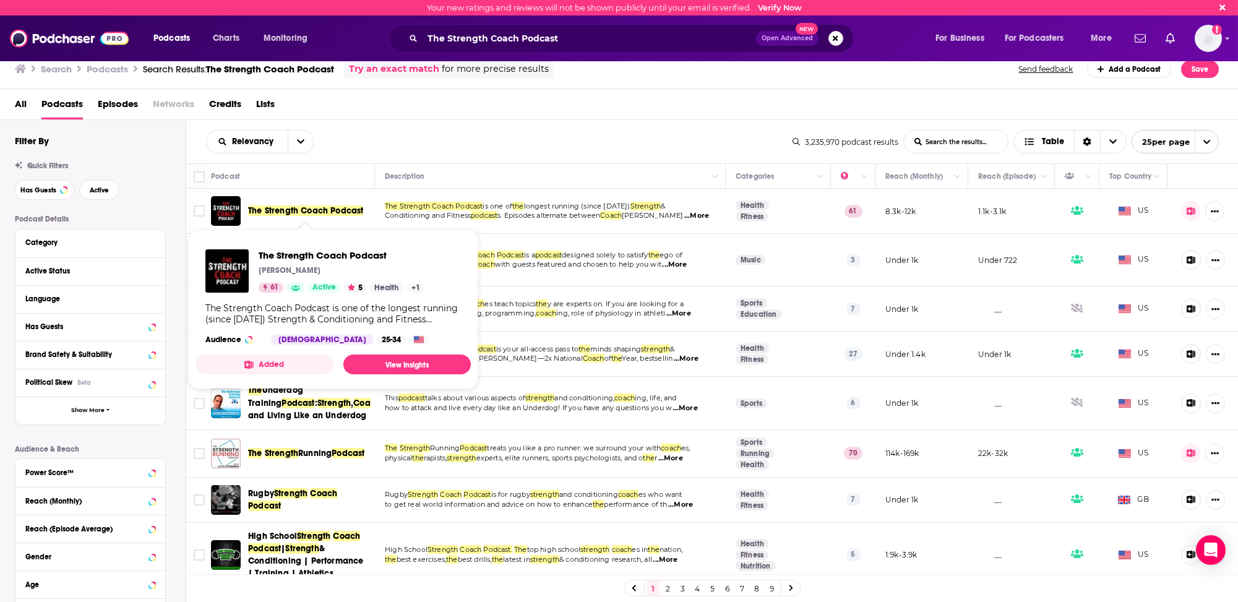
click at [322, 212] on span "The Strength Coach Podcast" at bounding box center [305, 210] width 115 height 11
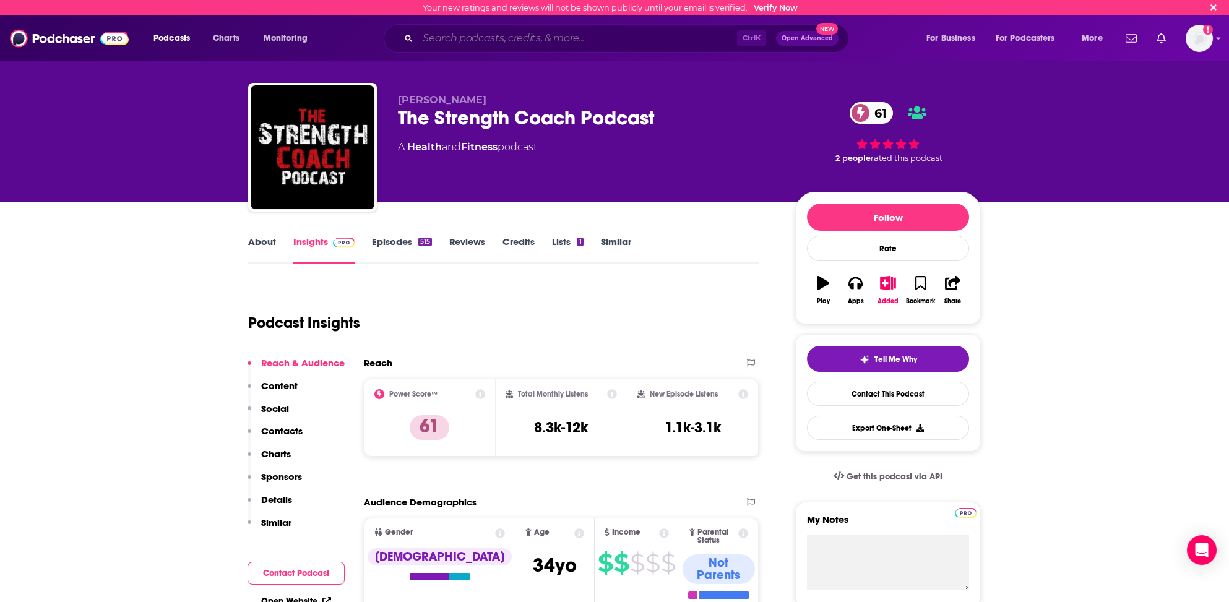
click at [493, 39] on input "Search podcasts, credits, & more..." at bounding box center [577, 38] width 319 height 20
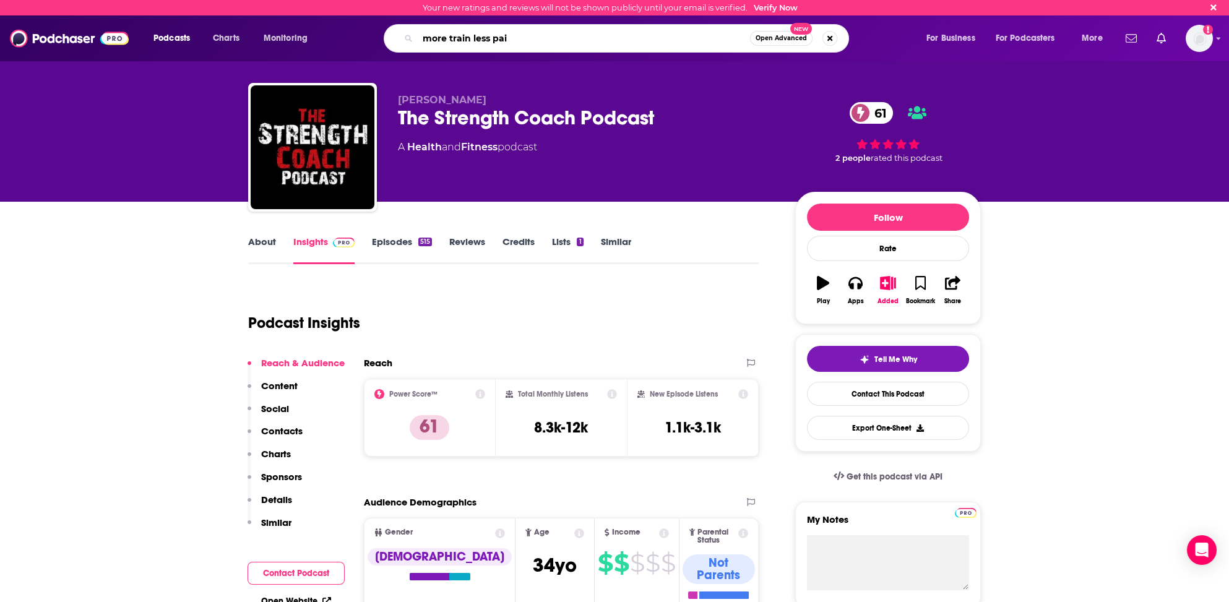
type input "more train less pain"
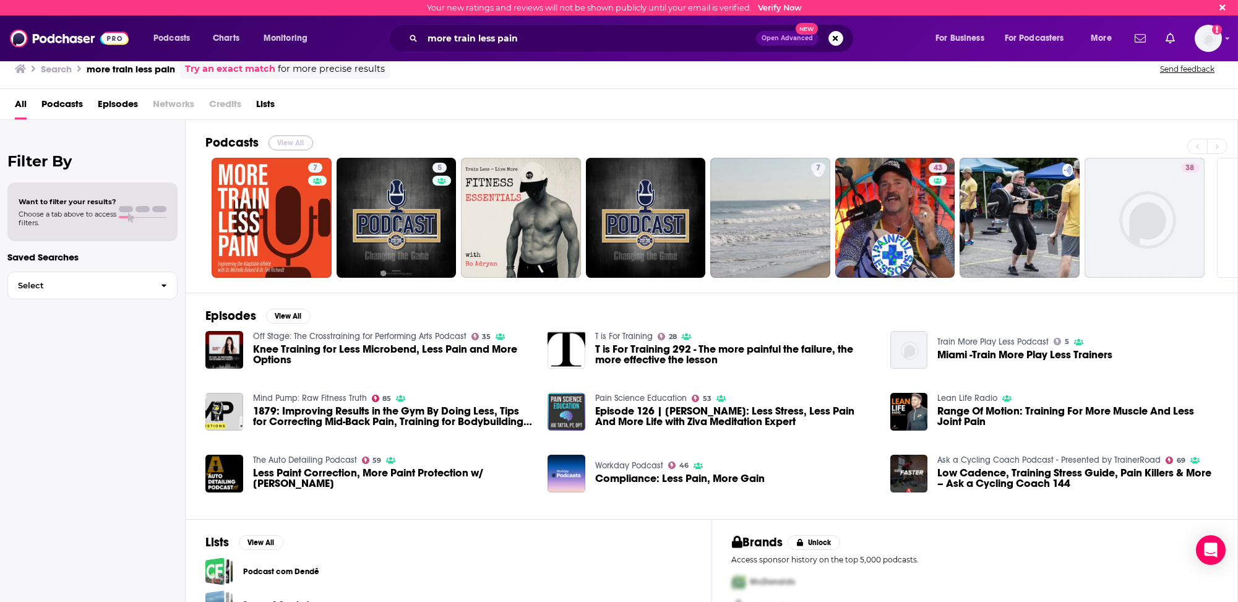
click at [280, 141] on button "View All" at bounding box center [291, 143] width 45 height 15
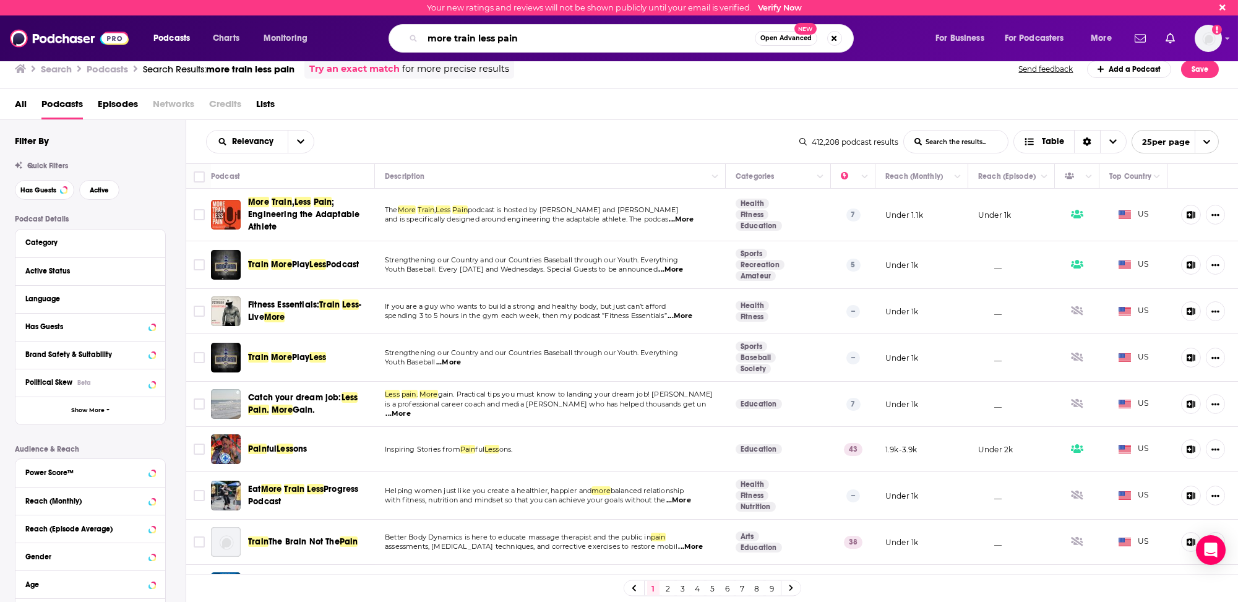
click at [432, 37] on input "more train less pain" at bounding box center [589, 38] width 332 height 20
type input "Know Your Power"
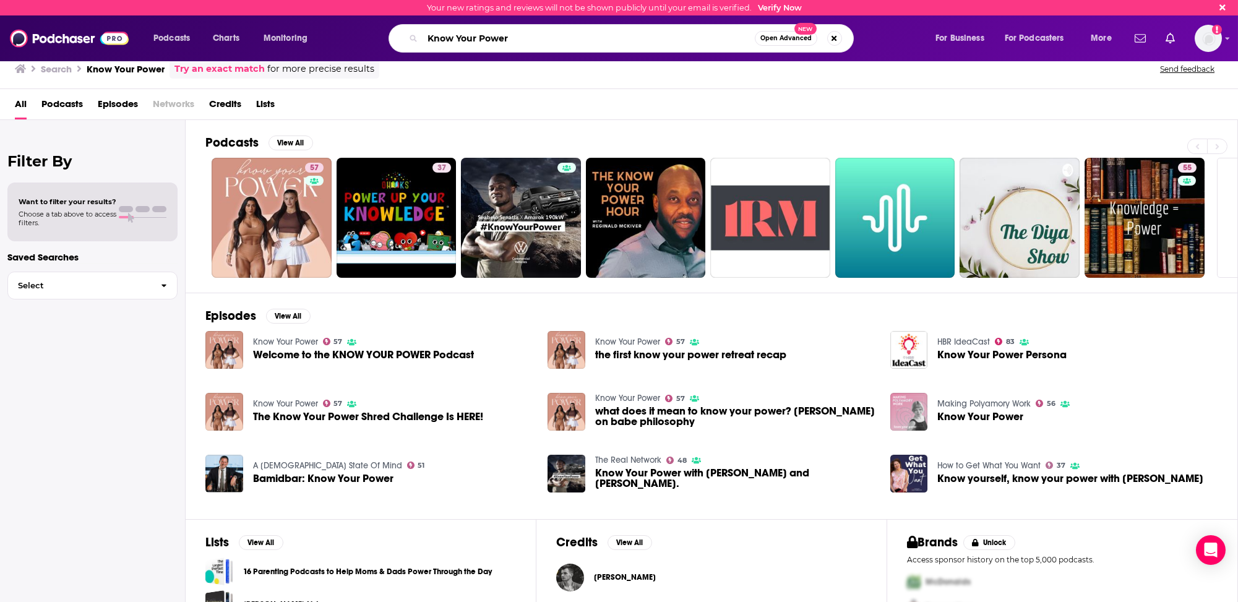
click at [446, 38] on input "Know Your Power" at bounding box center [589, 38] width 332 height 20
type input "Trim Healthy Podcast"
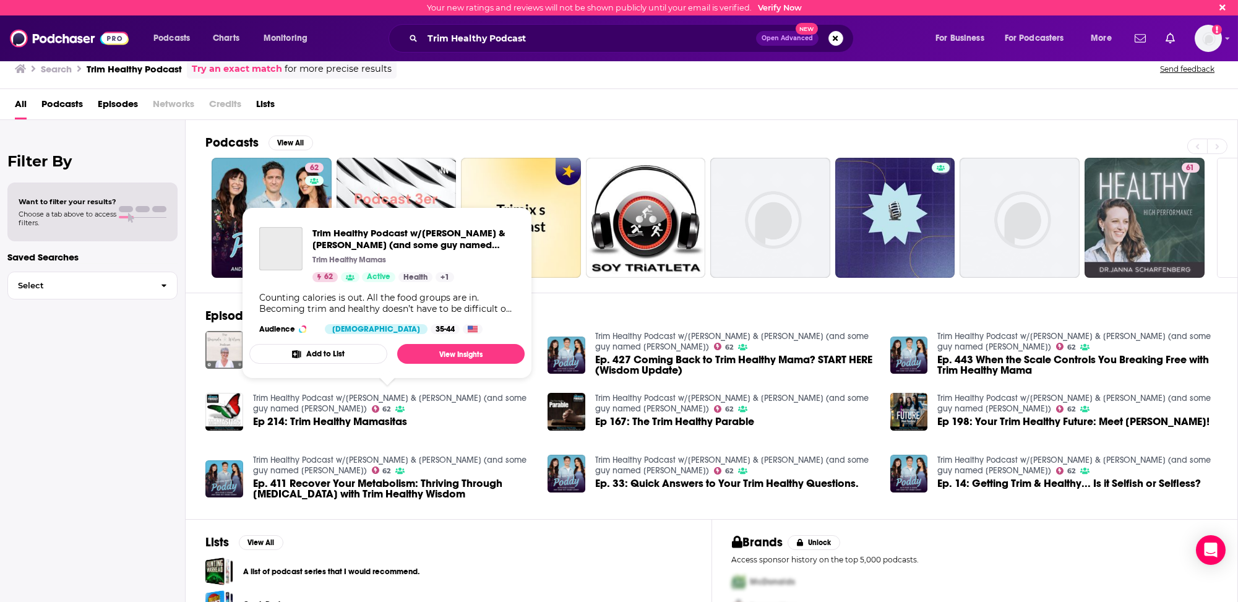
click at [311, 395] on link "Trim Healthy Podcast w/Serene & Pearl (and some guy named Danny)" at bounding box center [389, 403] width 273 height 21
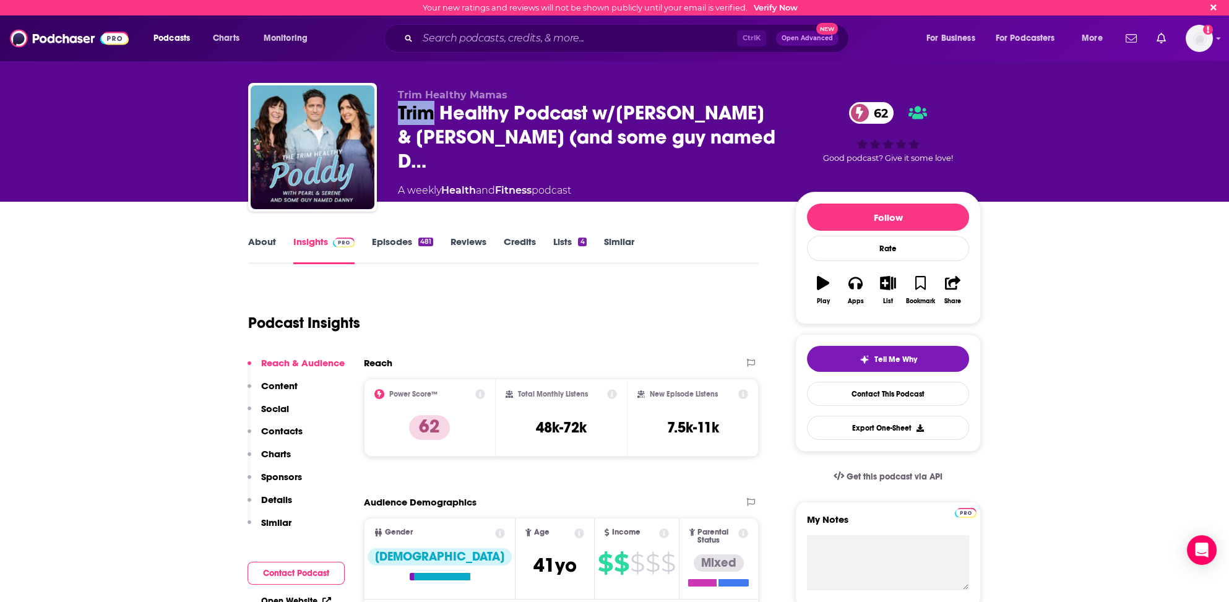
drag, startPoint x: 392, startPoint y: 113, endPoint x: 430, endPoint y: 116, distance: 38.5
click at [430, 116] on div "Trim Healthy Mamas Trim Healthy Podcast w/Serene & Pearl (and some guy named D……" at bounding box center [614, 150] width 733 height 134
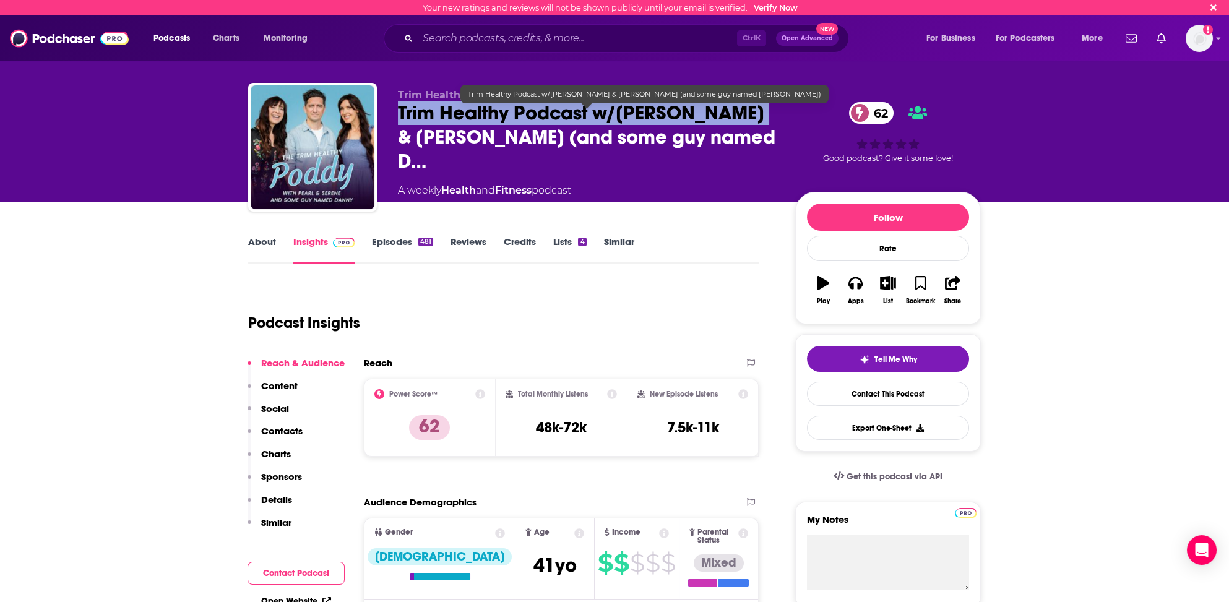
click at [751, 115] on span "Trim Healthy Podcast w/Serene & Pearl (and some guy named D…" at bounding box center [586, 137] width 377 height 72
copy h2 "Trim Healthy Podcast w/Serene & Pearl"
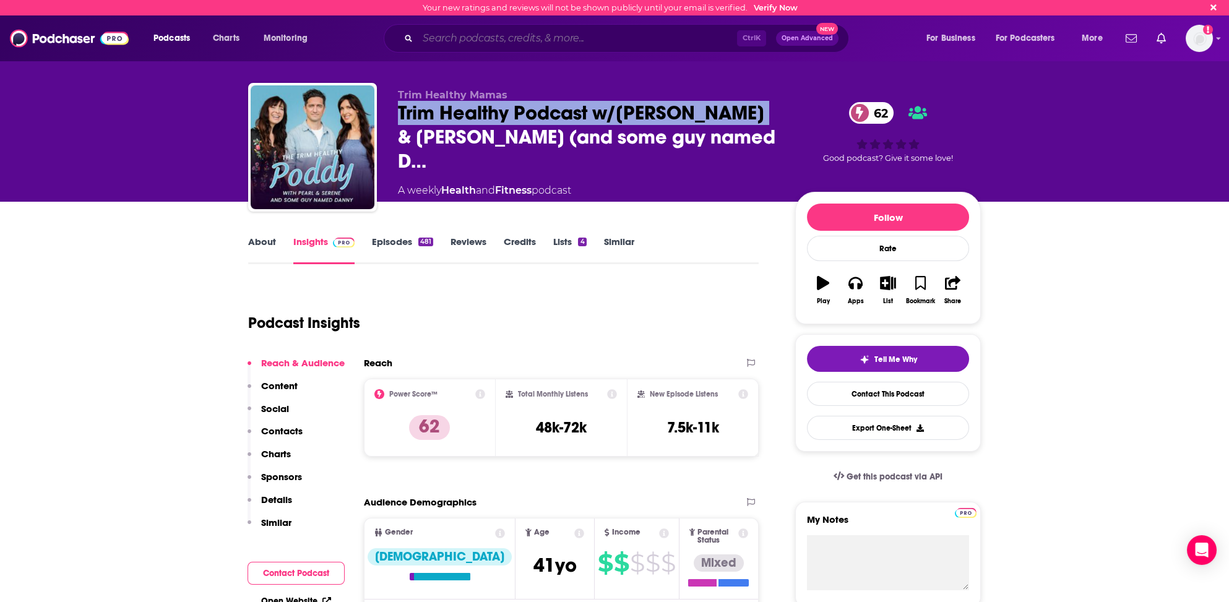
click at [463, 38] on input "Search podcasts, credits, & more..." at bounding box center [577, 38] width 319 height 20
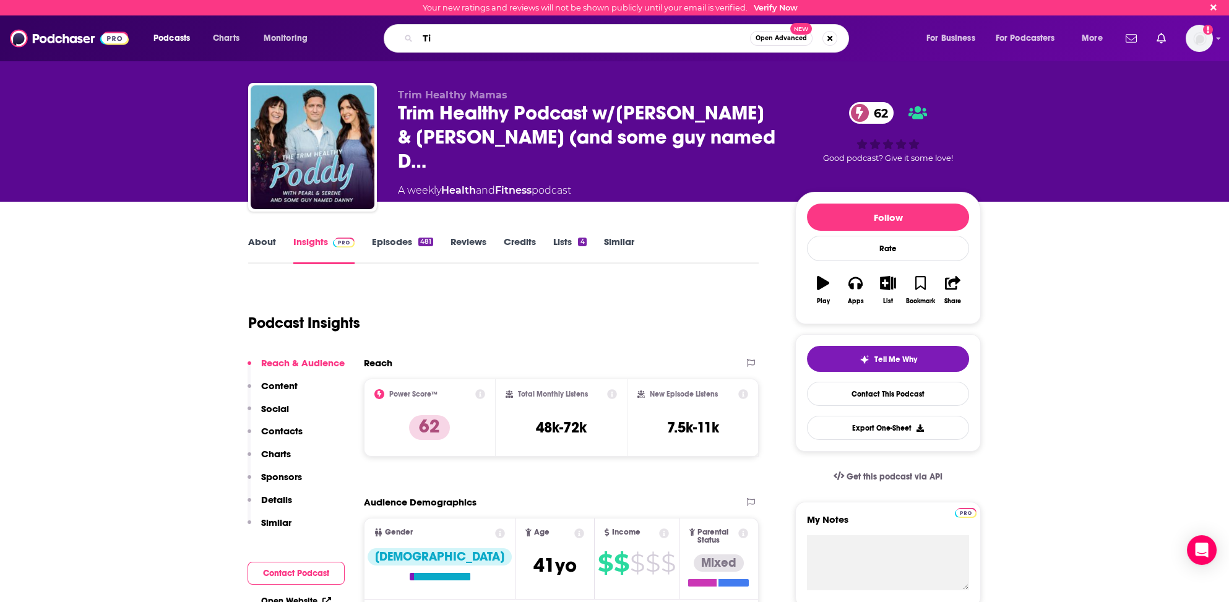
type input "T"
type input "Fit Women's Weekly"
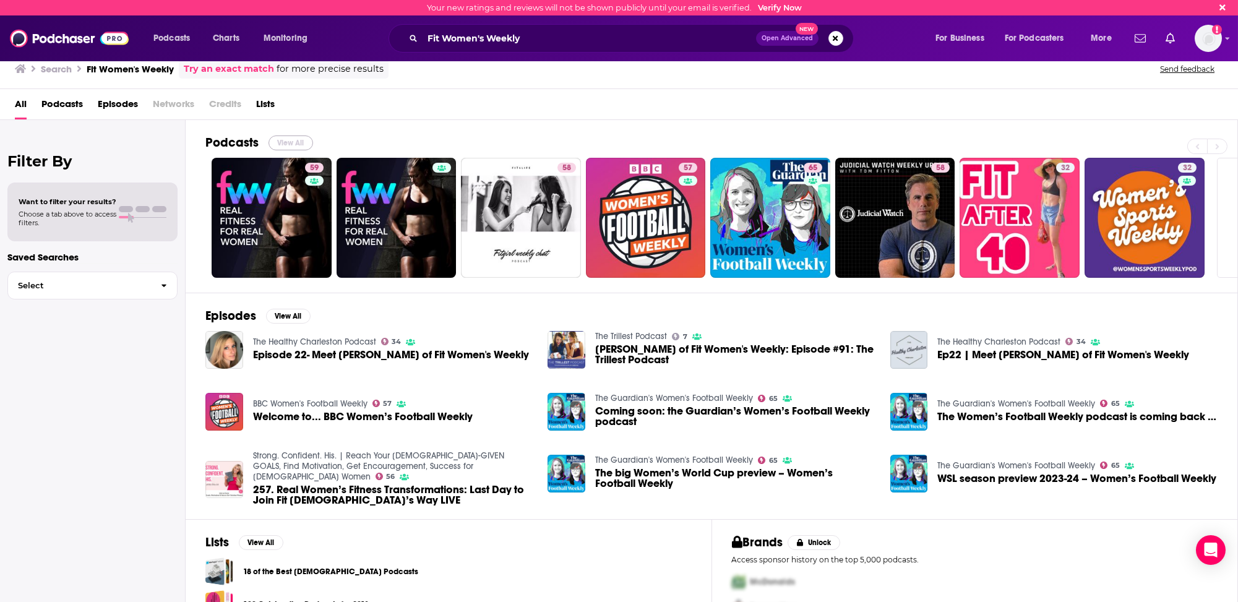
click at [296, 141] on button "View All" at bounding box center [291, 143] width 45 height 15
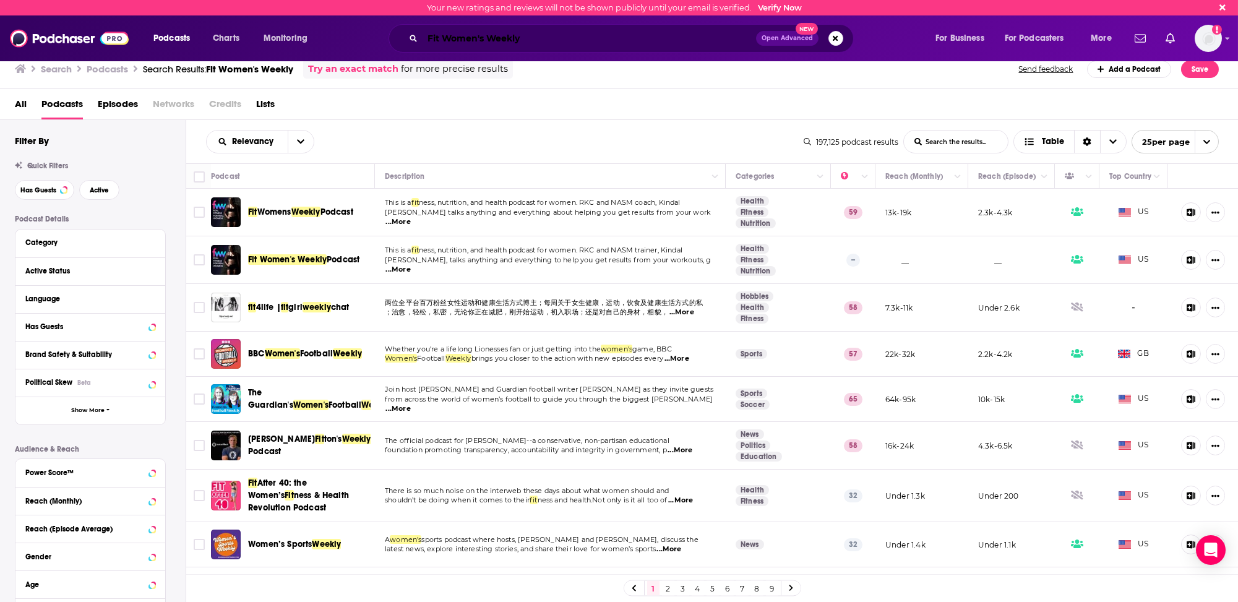
click at [501, 35] on input "Fit Women's Weekly" at bounding box center [590, 38] width 334 height 20
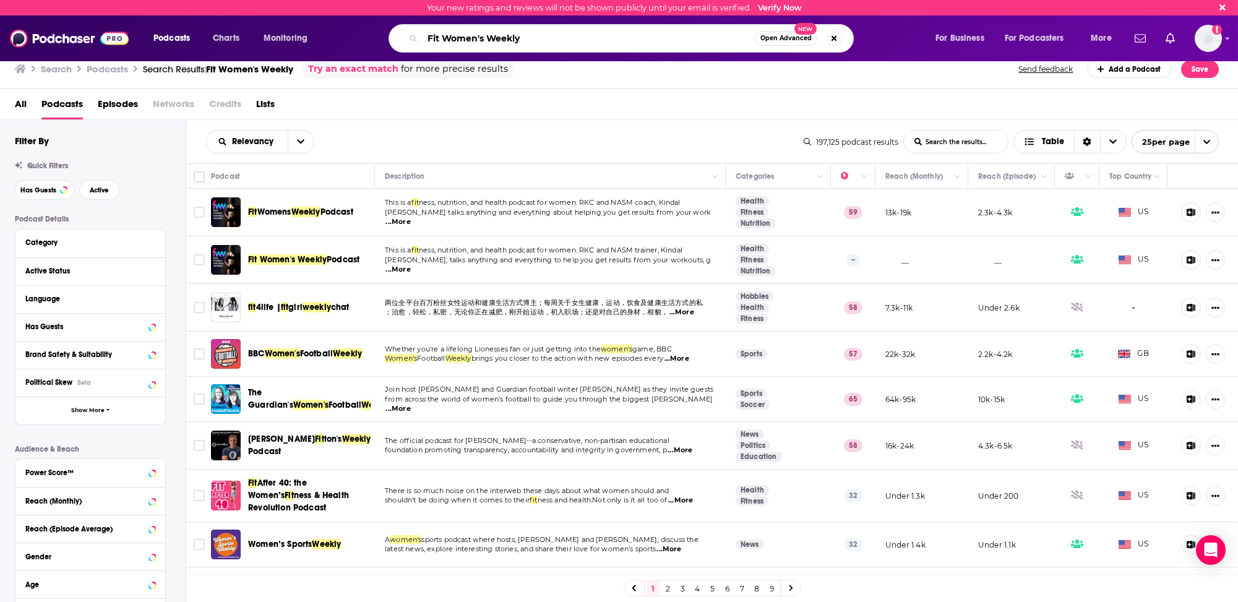
click at [501, 35] on input "Fit Women's Weekly" at bounding box center [589, 38] width 332 height 20
type input "PACEY PERFORMANCE"
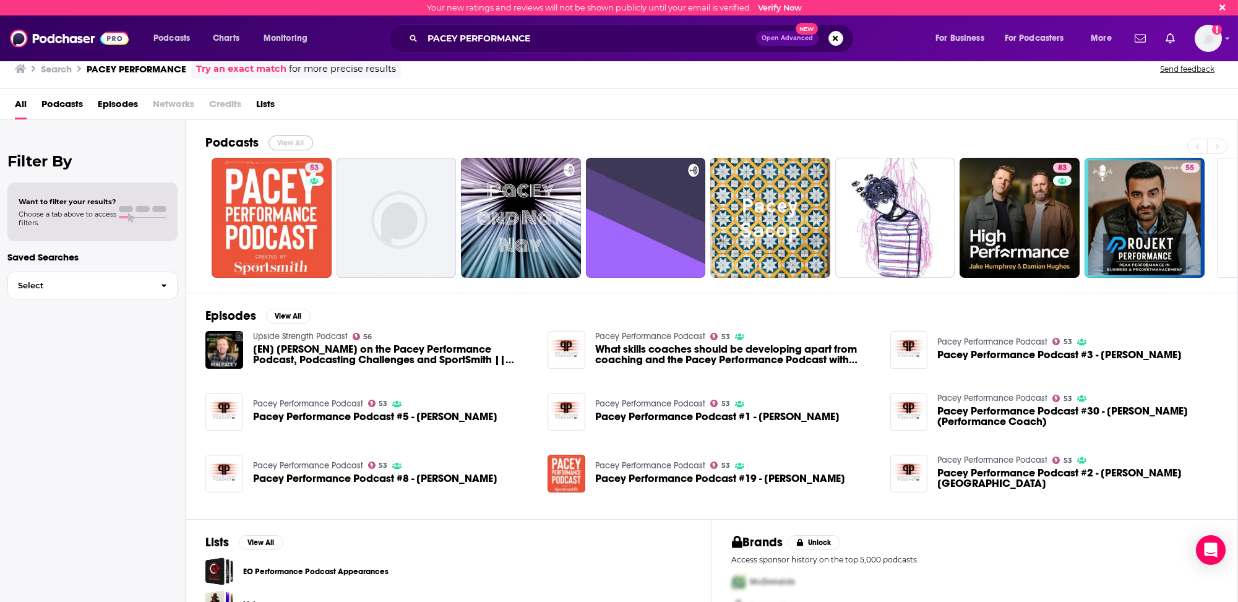
click at [291, 139] on button "View All" at bounding box center [291, 143] width 45 height 15
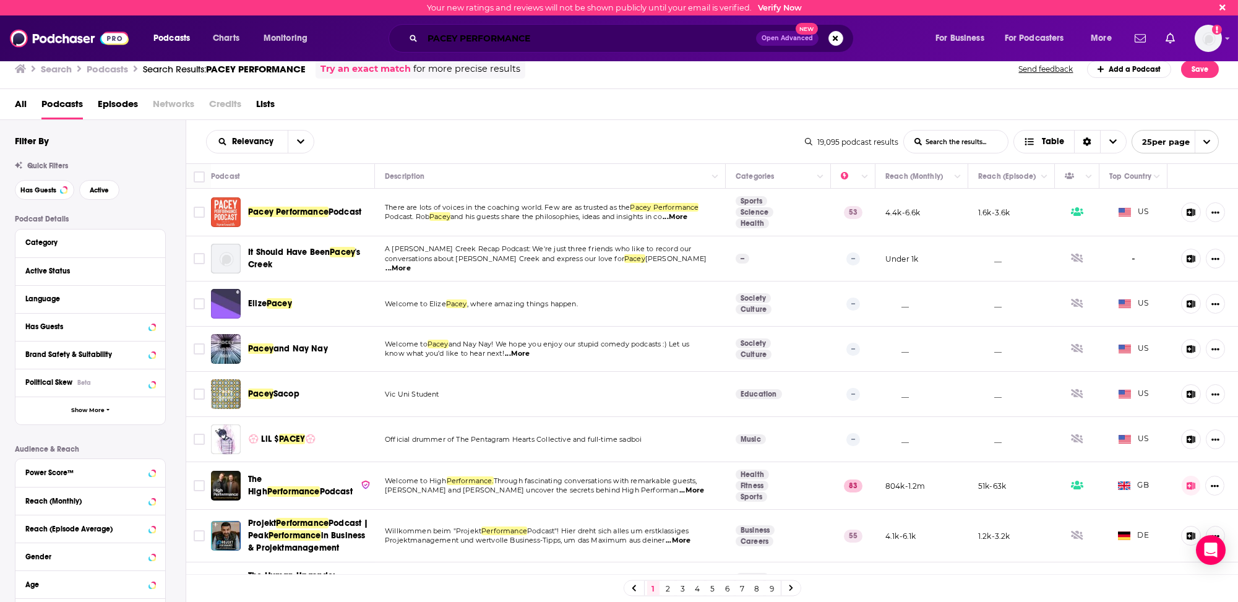
click at [464, 33] on input "PACEY PERFORMANCE" at bounding box center [590, 38] width 334 height 20
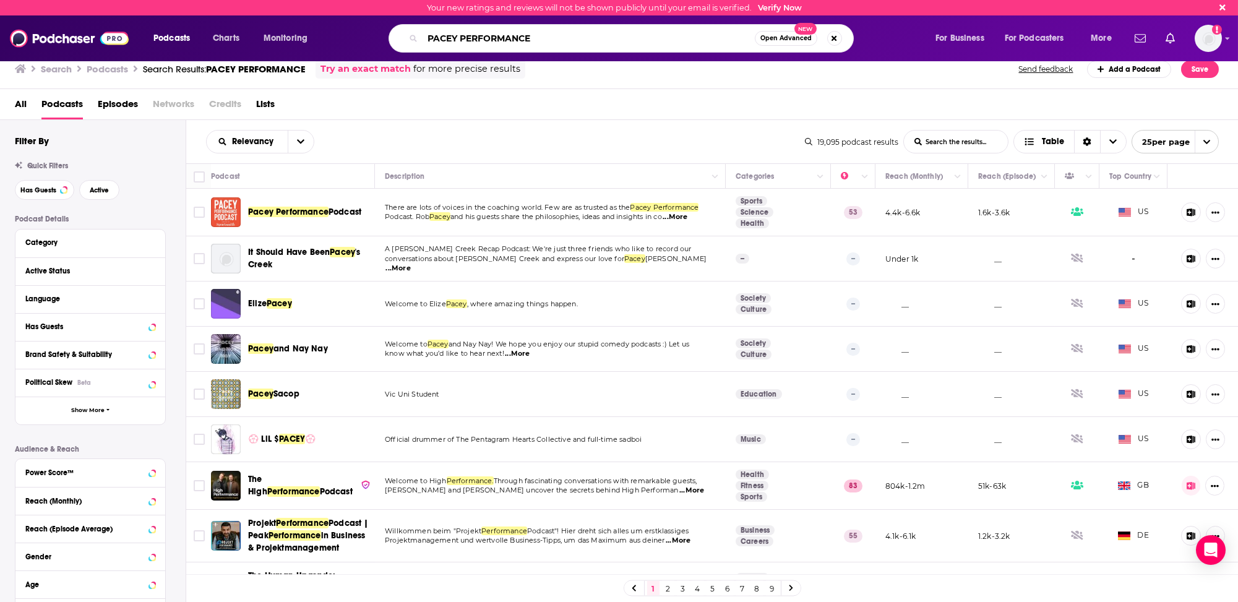
click at [464, 33] on input "PACEY PERFORMANCE" at bounding box center [589, 38] width 332 height 20
type input "CLIMBING GOLD"
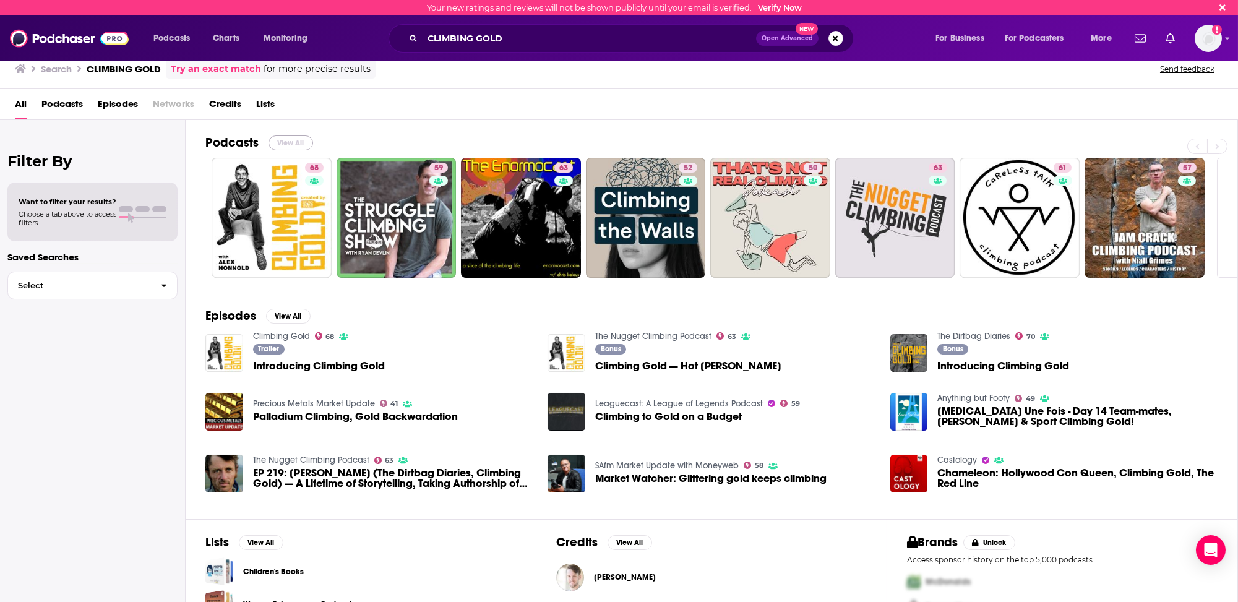
click at [282, 139] on button "View All" at bounding box center [291, 143] width 45 height 15
